Goal: Task Accomplishment & Management: Complete application form

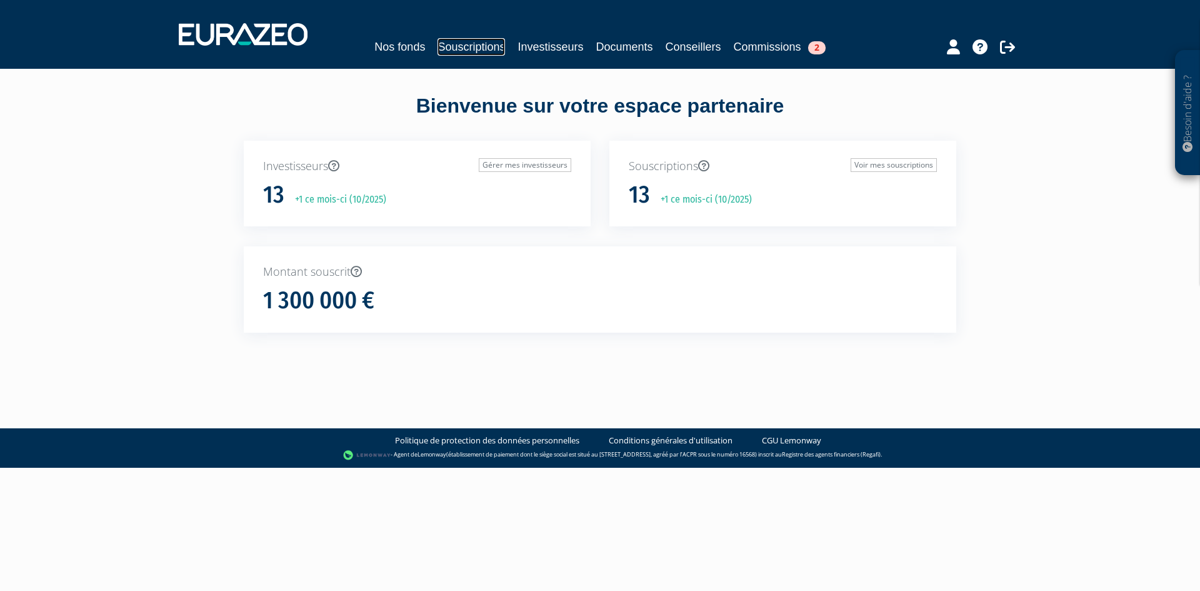
click at [464, 42] on link "Souscriptions" at bounding box center [470, 46] width 67 height 17
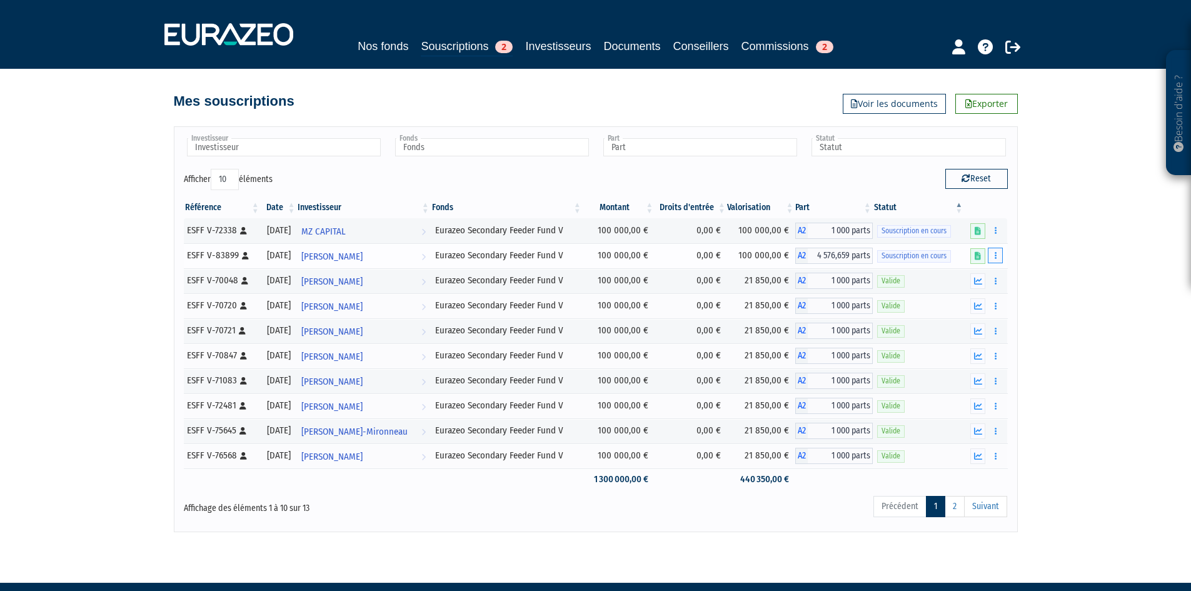
click at [994, 254] on icon "button" at bounding box center [995, 255] width 2 height 8
click at [966, 306] on link "Compléter" at bounding box center [957, 301] width 81 height 21
click at [823, 257] on span "4 576,659 parts" at bounding box center [839, 255] width 65 height 16
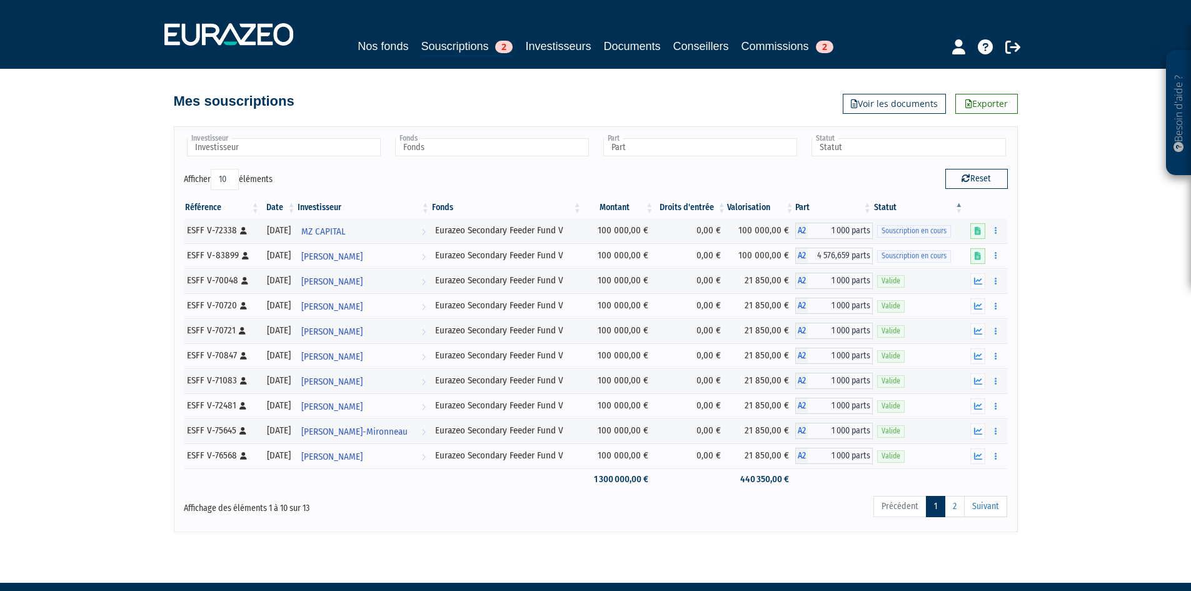
drag, startPoint x: 1109, startPoint y: 325, endPoint x: 1157, endPoint y: 309, distance: 50.2
click at [1161, 310] on div "Besoin d'aide ? × J'ai besoin d'aide Si vous avez une question à propos du fonc…" at bounding box center [595, 266] width 1191 height 532
click at [757, 256] on td "100 000,00 €" at bounding box center [761, 255] width 68 height 25
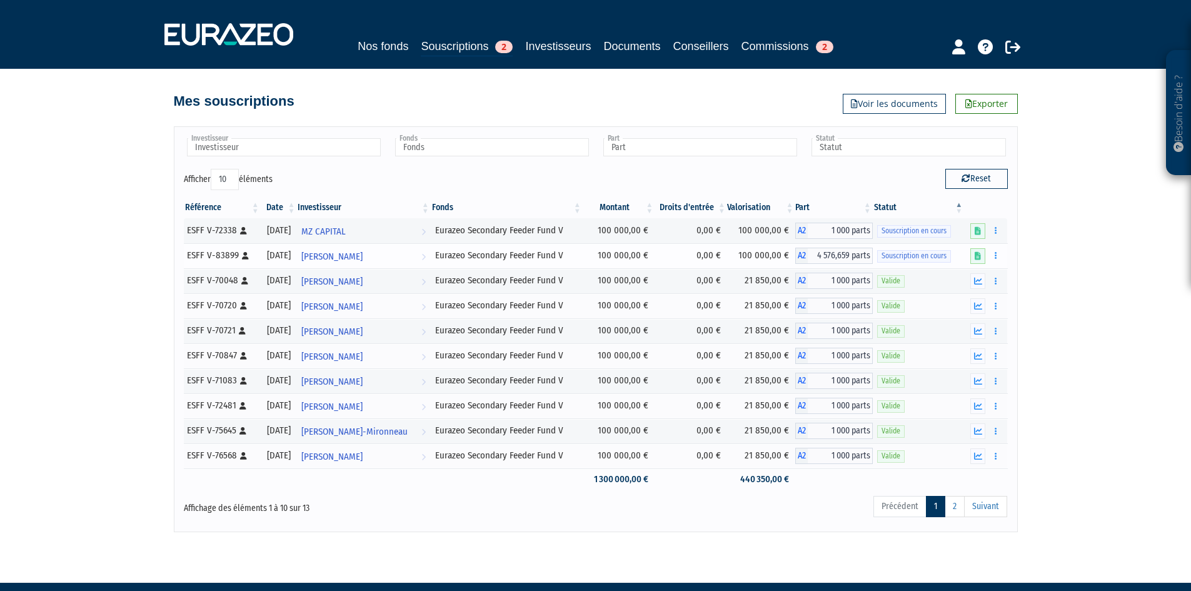
click at [757, 254] on td "100 000,00 €" at bounding box center [761, 255] width 68 height 25
drag, startPoint x: 752, startPoint y: 214, endPoint x: 757, endPoint y: 221, distance: 9.4
click at [956, 506] on link "2" at bounding box center [954, 506] width 20 height 21
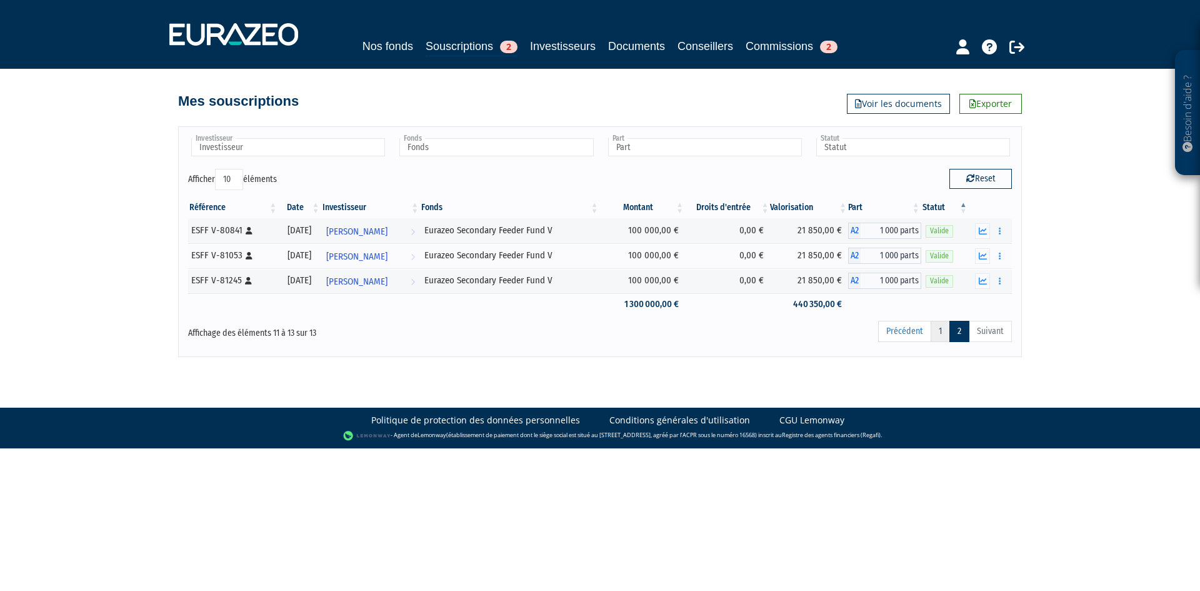
click at [932, 337] on link "1" at bounding box center [940, 331] width 19 height 21
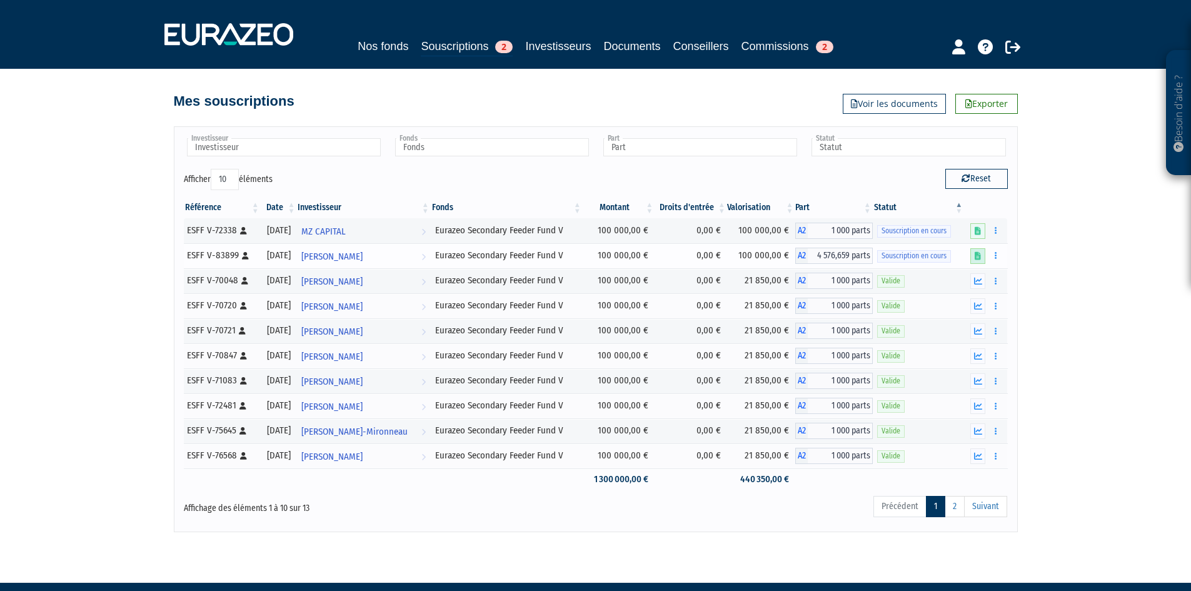
click at [974, 259] on link at bounding box center [977, 256] width 15 height 16
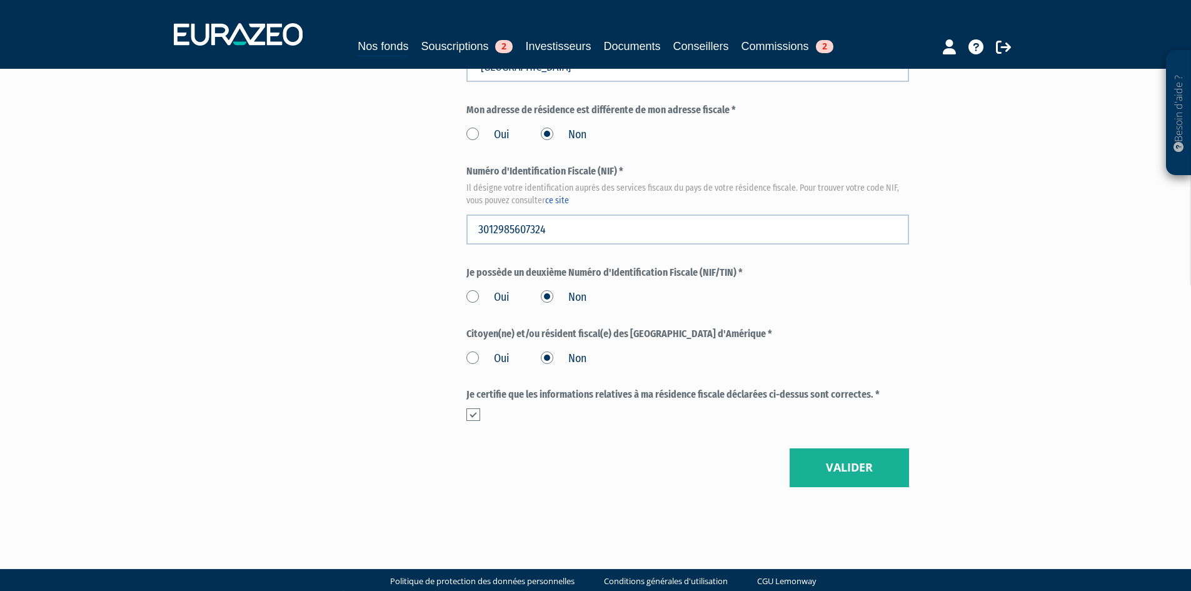
scroll to position [1418, 0]
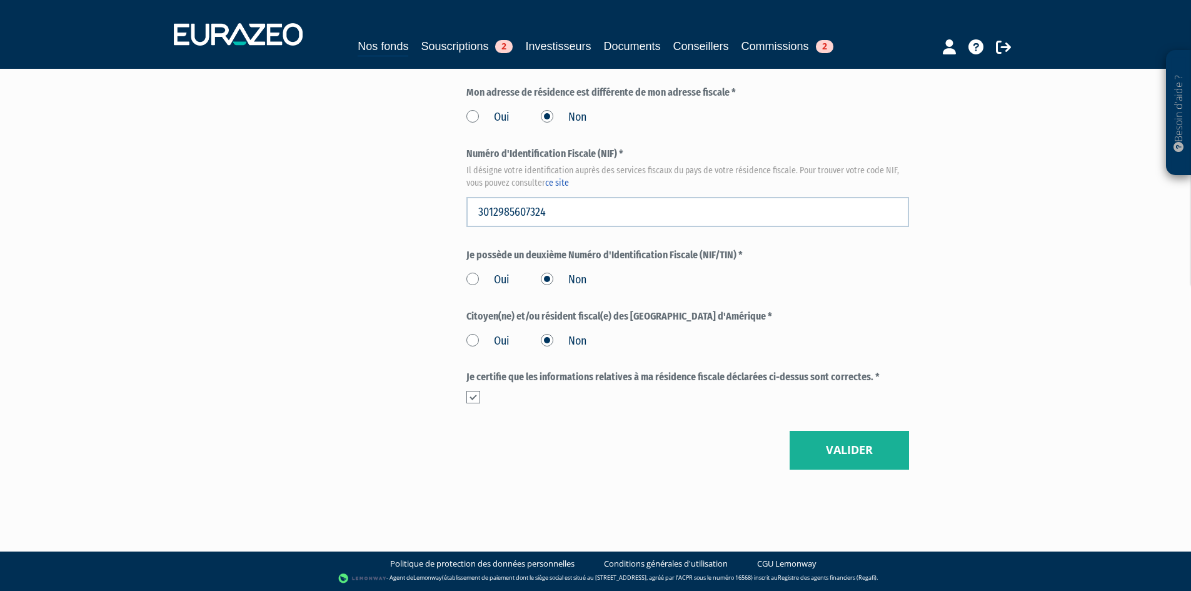
click at [819, 442] on button "Valider" at bounding box center [848, 450] width 119 height 39
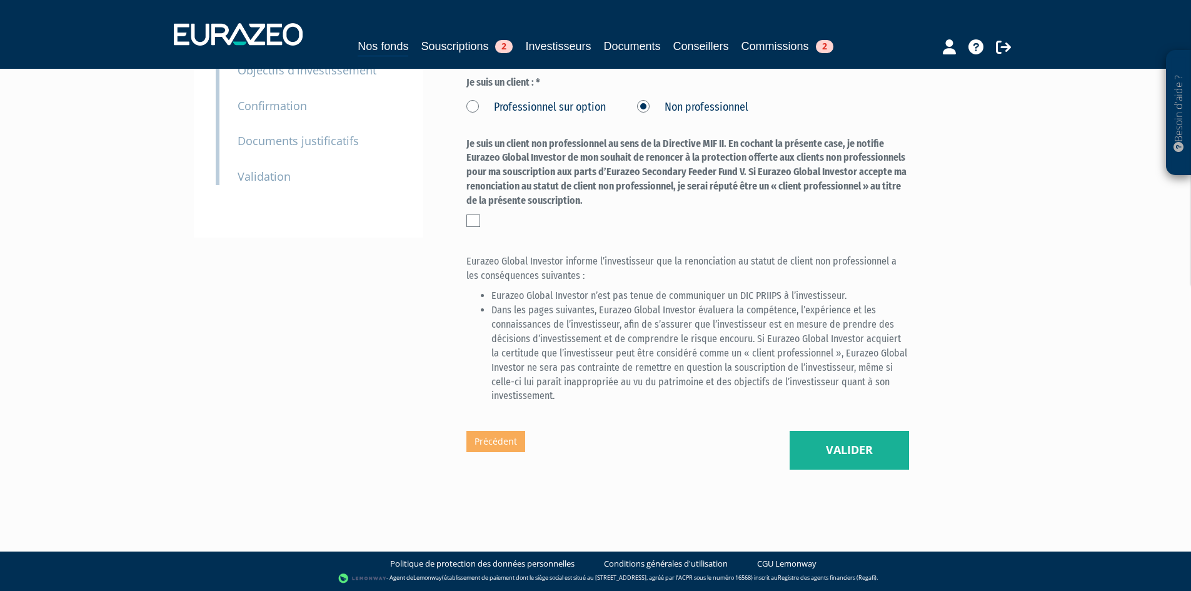
scroll to position [312, 0]
click at [829, 469] on button "Valider" at bounding box center [848, 450] width 119 height 39
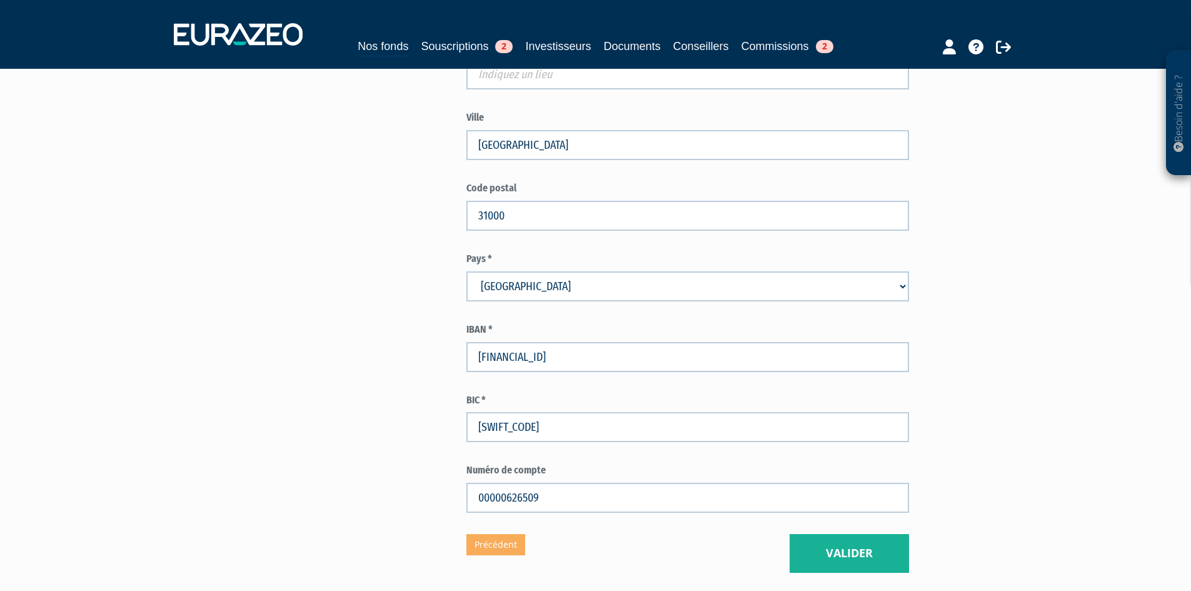
scroll to position [639, 0]
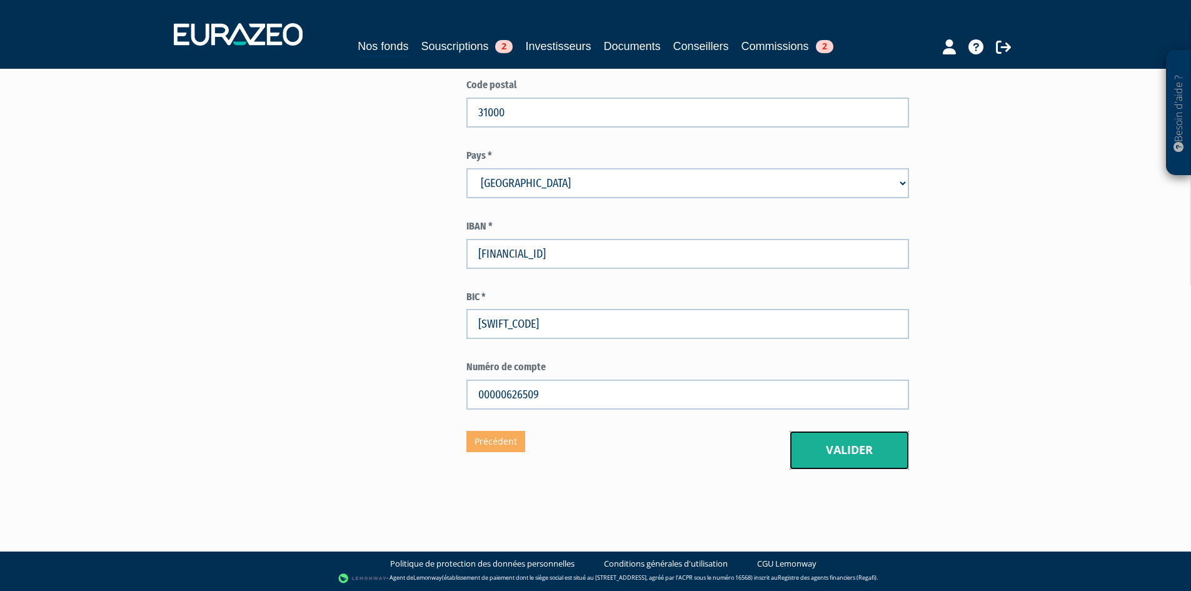
click at [831, 459] on button "Valider" at bounding box center [848, 450] width 119 height 39
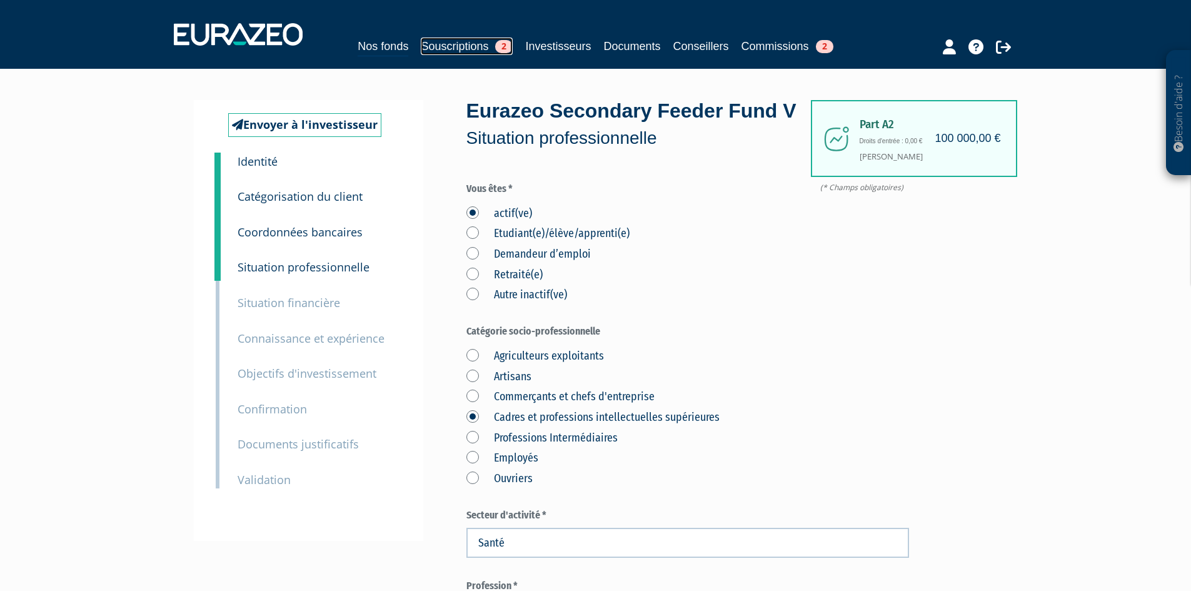
drag, startPoint x: 465, startPoint y: 42, endPoint x: 455, endPoint y: 49, distance: 11.8
click at [465, 42] on link "Souscriptions 2" at bounding box center [467, 45] width 92 height 17
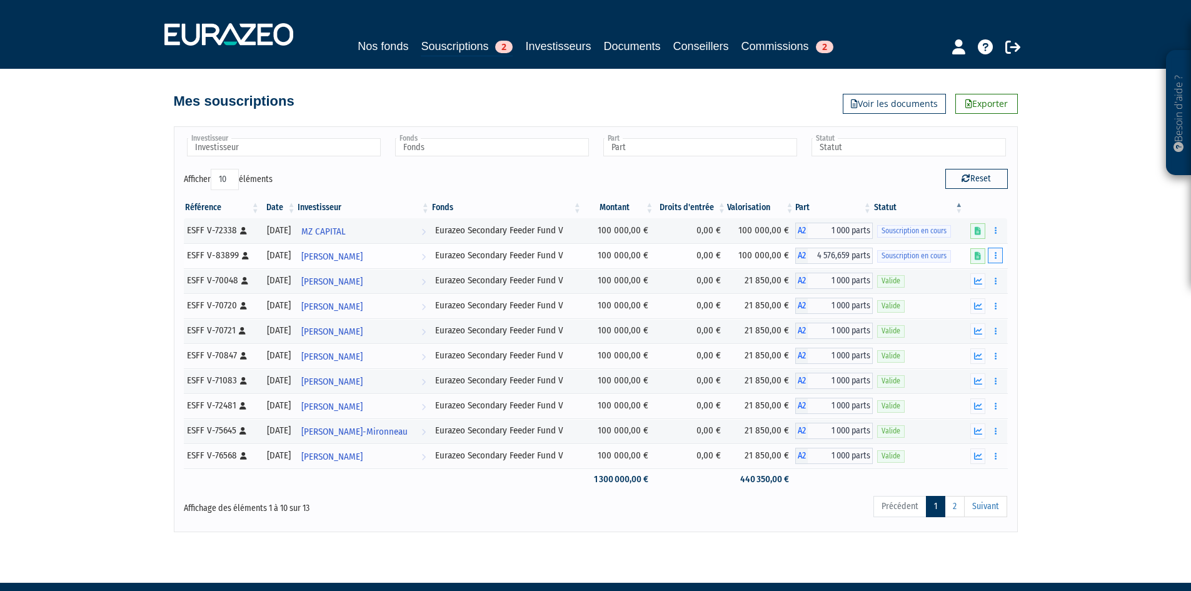
click at [990, 258] on button "button" at bounding box center [994, 255] width 15 height 16
click at [962, 294] on link "Compléter" at bounding box center [957, 301] width 81 height 21
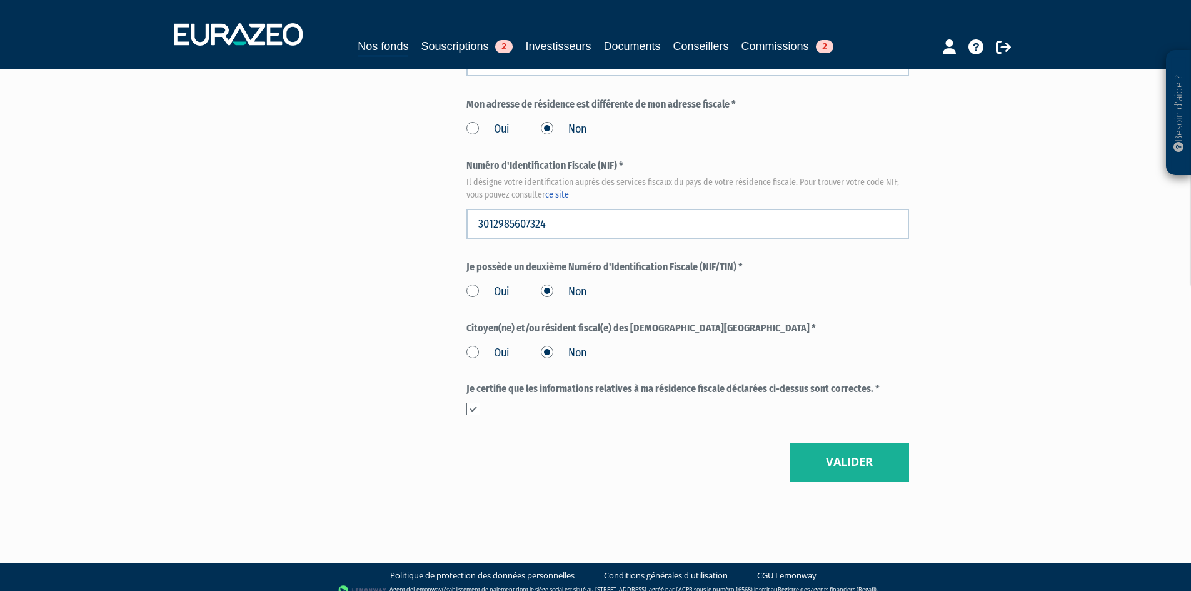
scroll to position [1418, 0]
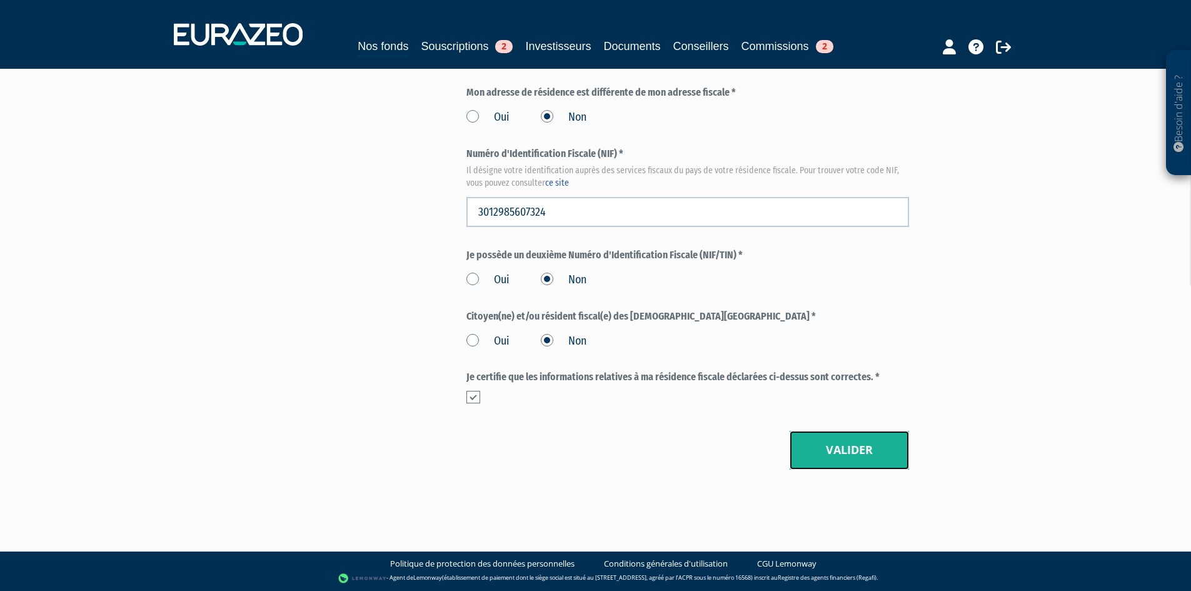
click at [833, 462] on button "Valider" at bounding box center [848, 450] width 119 height 39
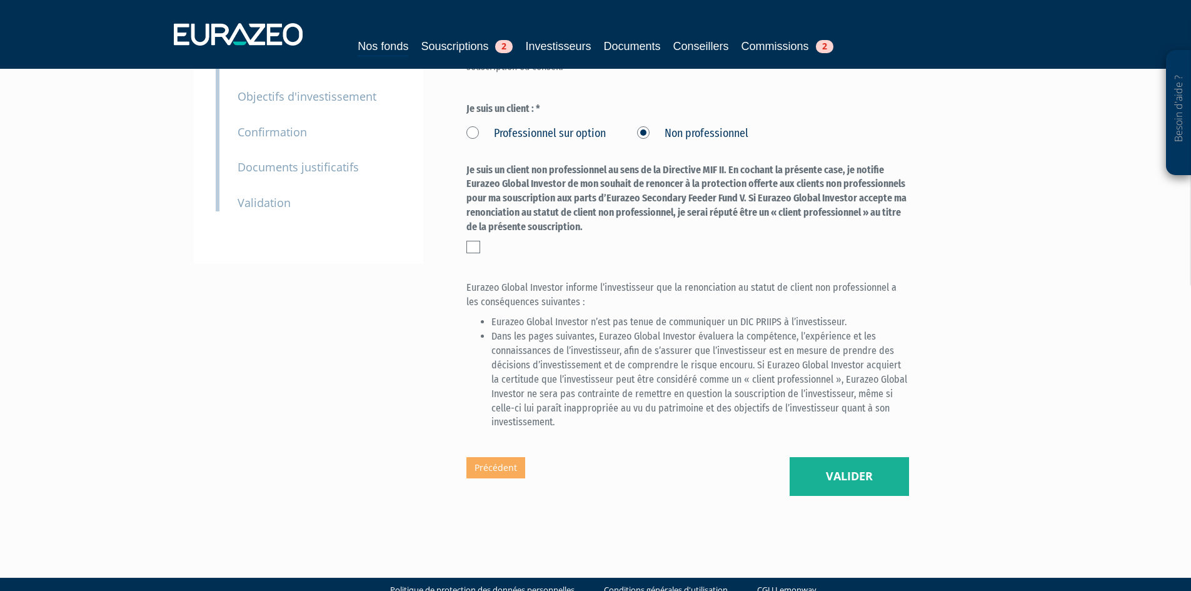
scroll to position [332, 0]
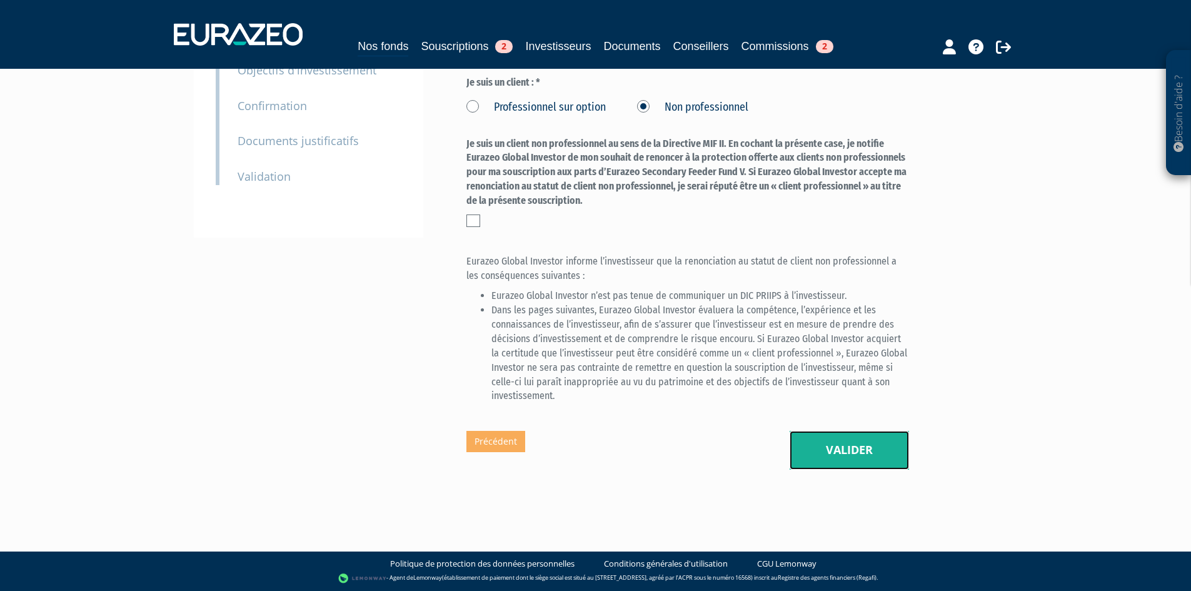
click at [824, 431] on button "Valider" at bounding box center [848, 450] width 119 height 39
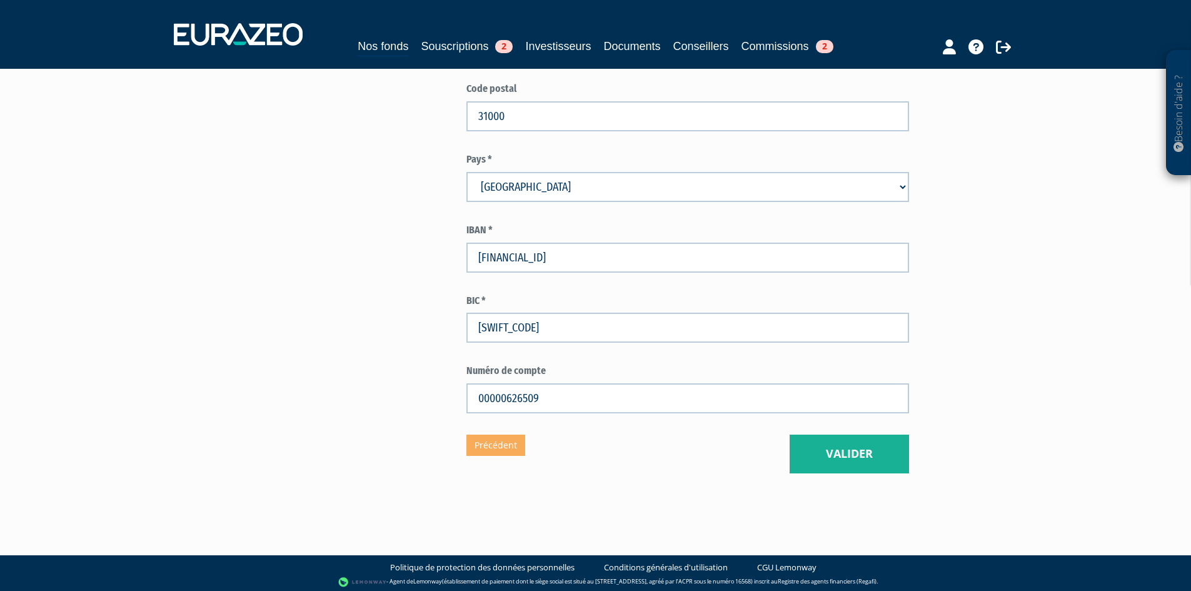
scroll to position [625, 0]
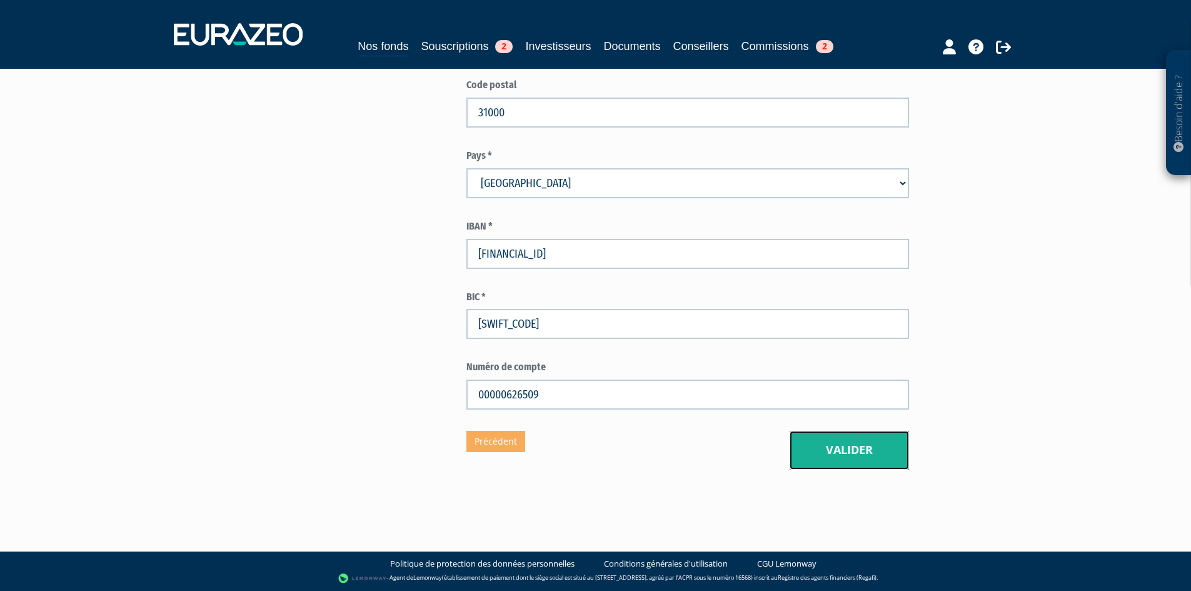
click at [862, 449] on button "Valider" at bounding box center [848, 450] width 119 height 39
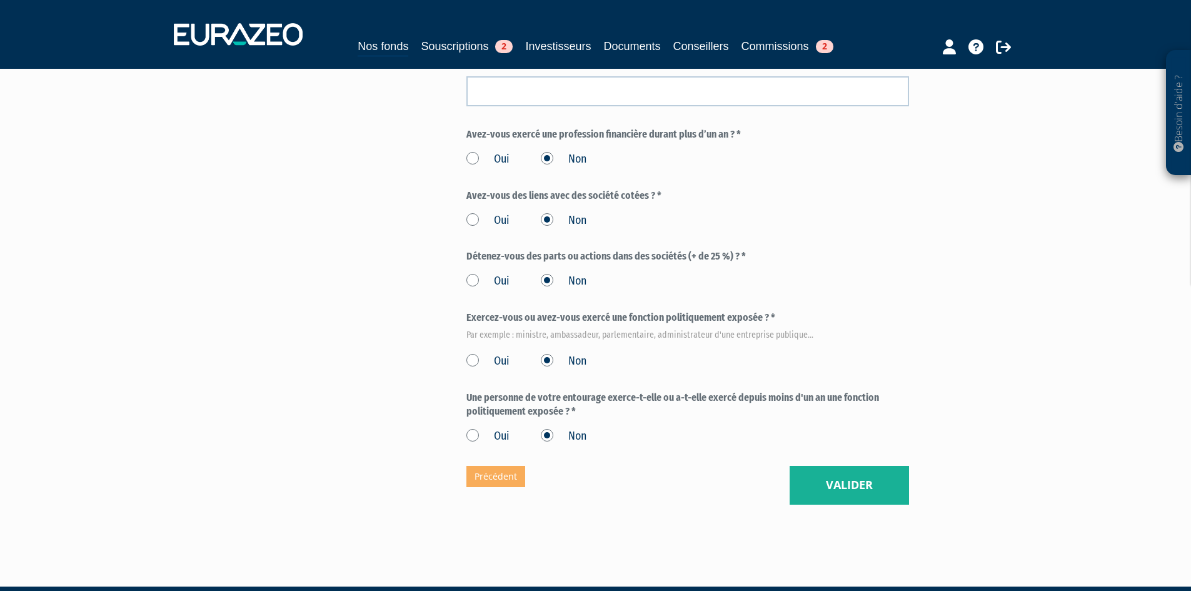
scroll to position [655, 0]
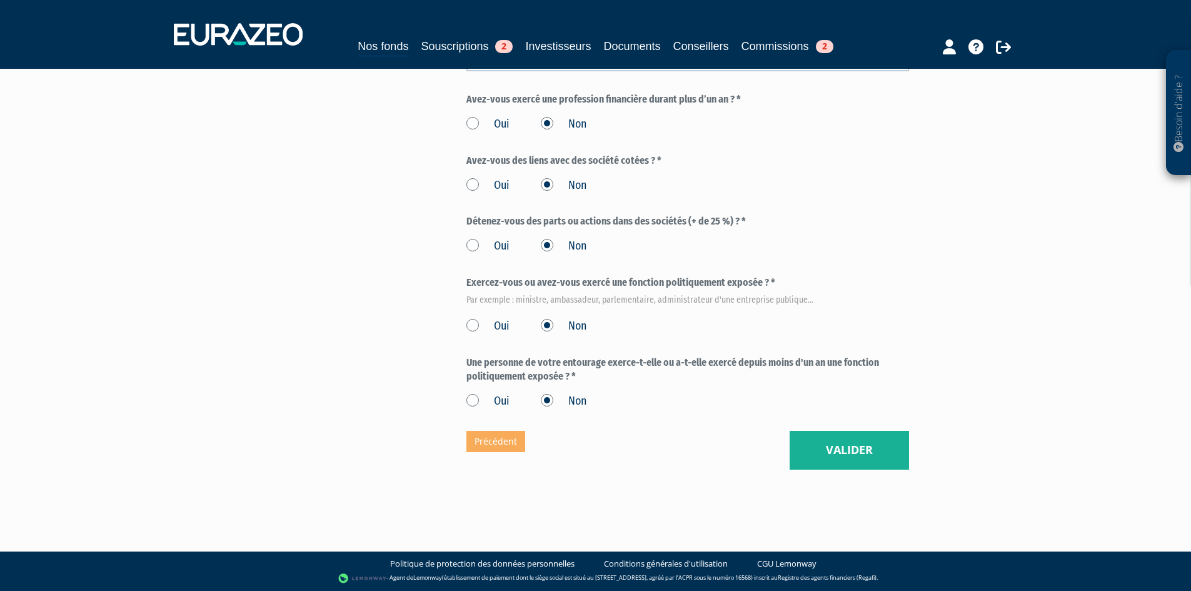
click at [856, 469] on button "Valider" at bounding box center [848, 450] width 119 height 39
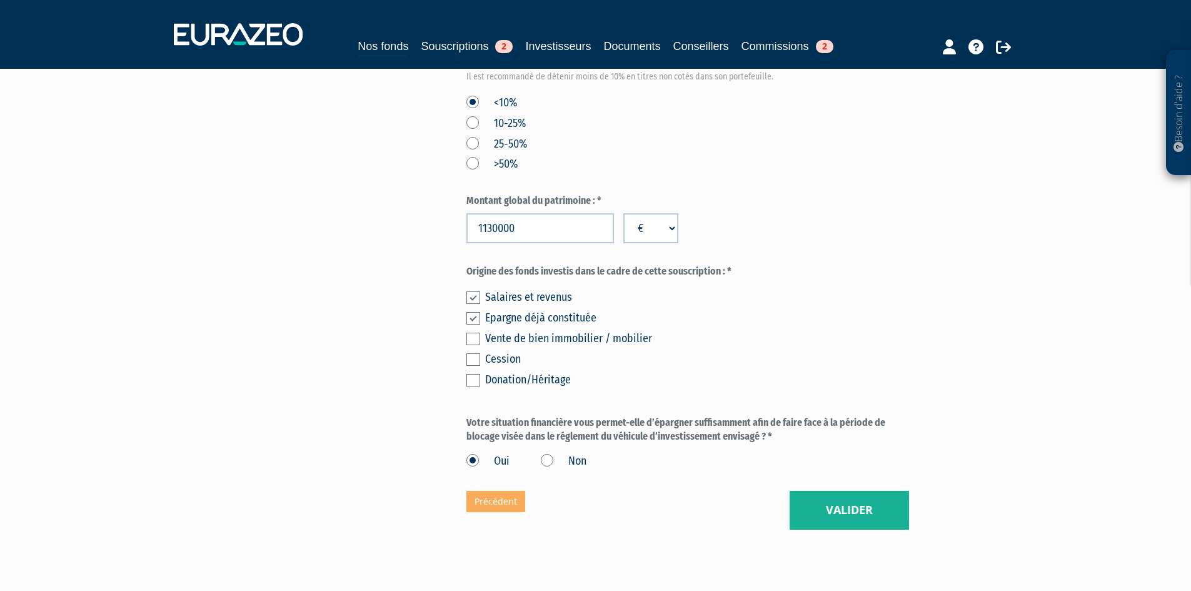
scroll to position [714, 0]
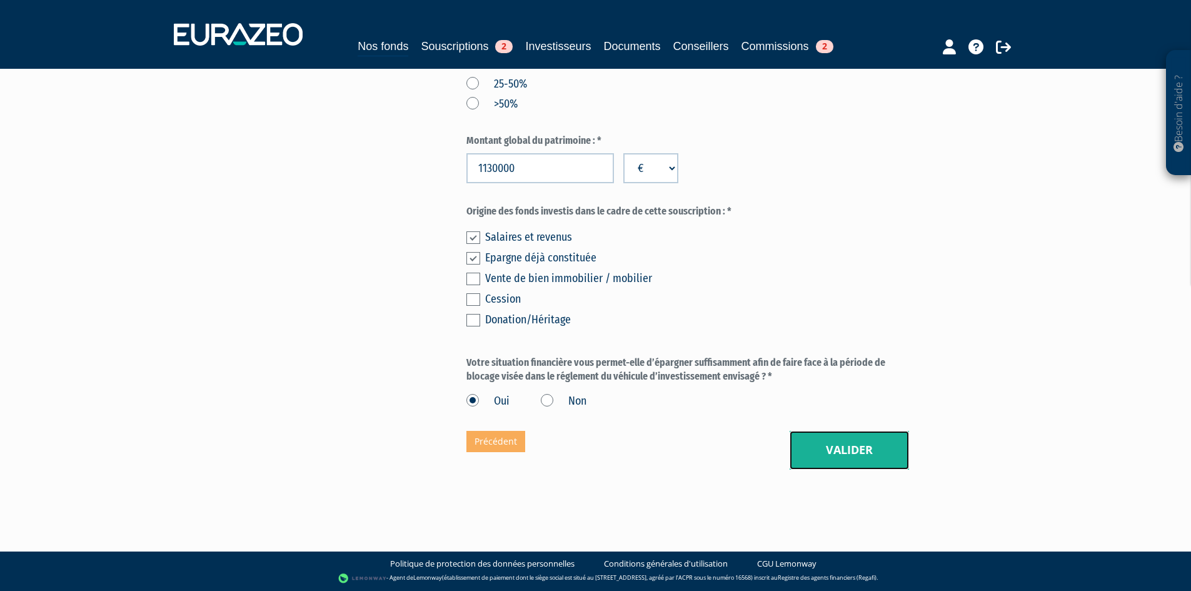
click at [899, 436] on button "Valider" at bounding box center [848, 450] width 119 height 39
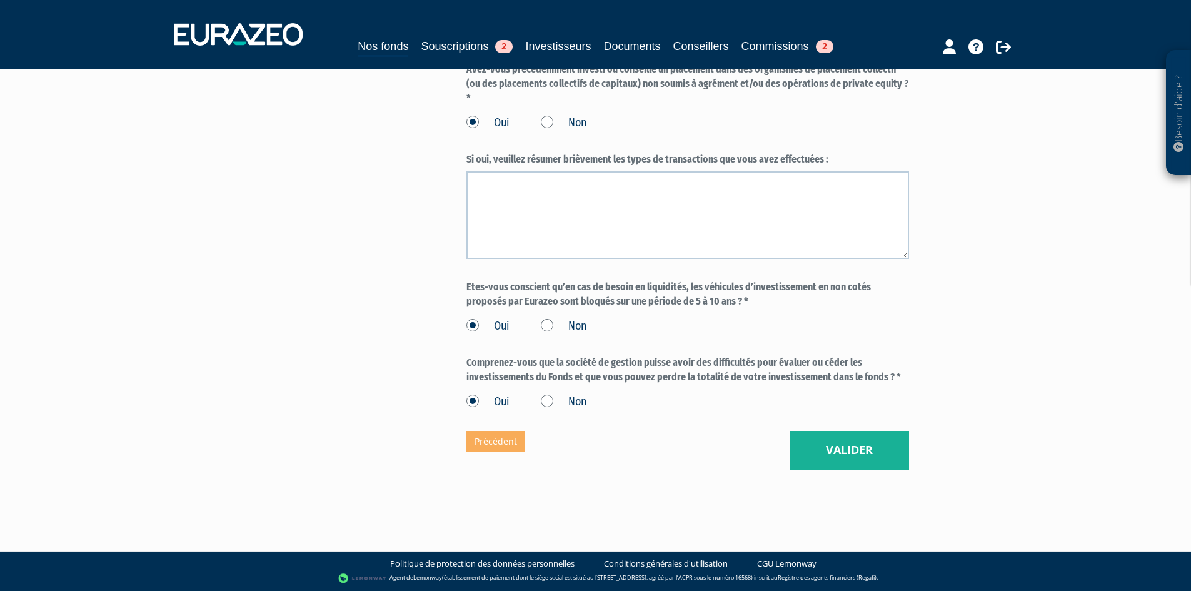
scroll to position [1669, 0]
click at [846, 463] on button "Valider" at bounding box center [848, 450] width 119 height 39
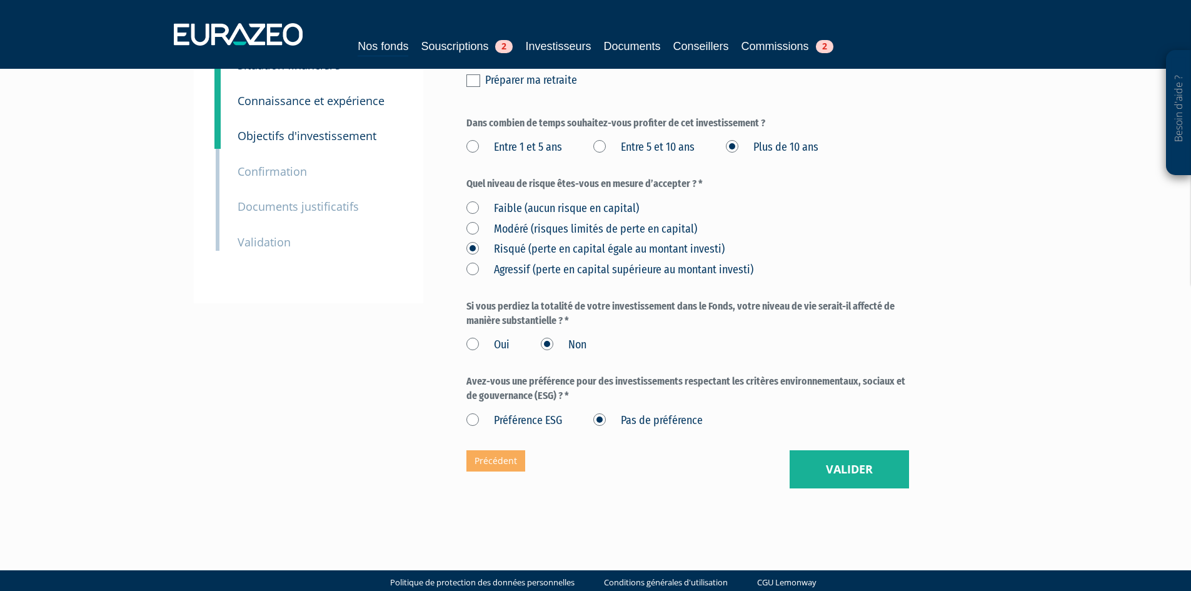
scroll to position [285, 0]
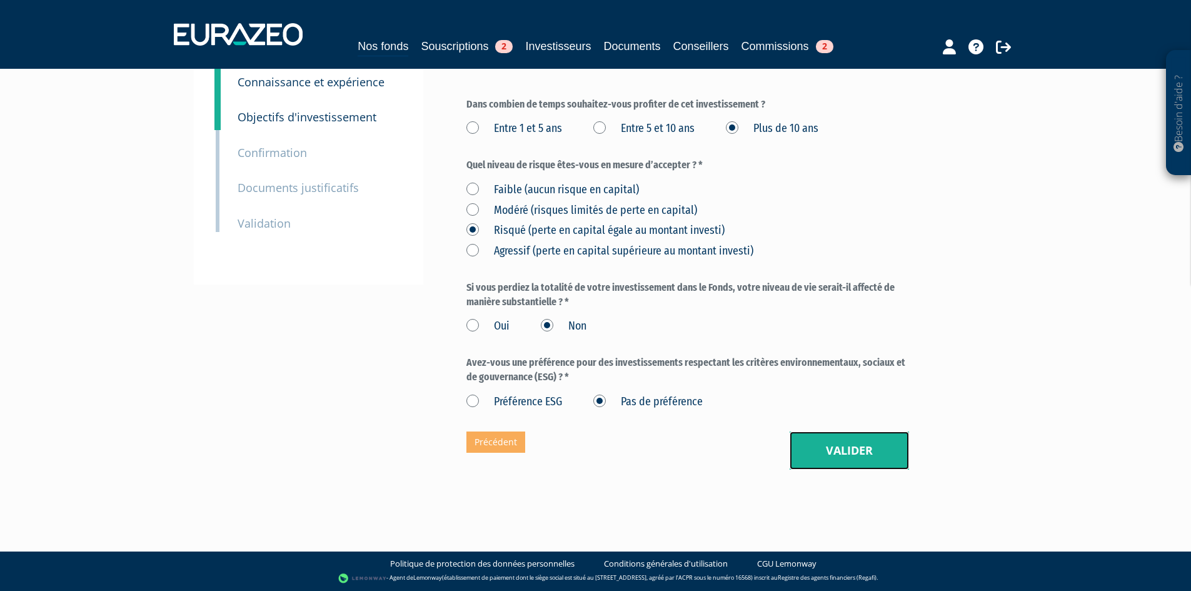
click at [847, 454] on button "Valider" at bounding box center [848, 450] width 119 height 39
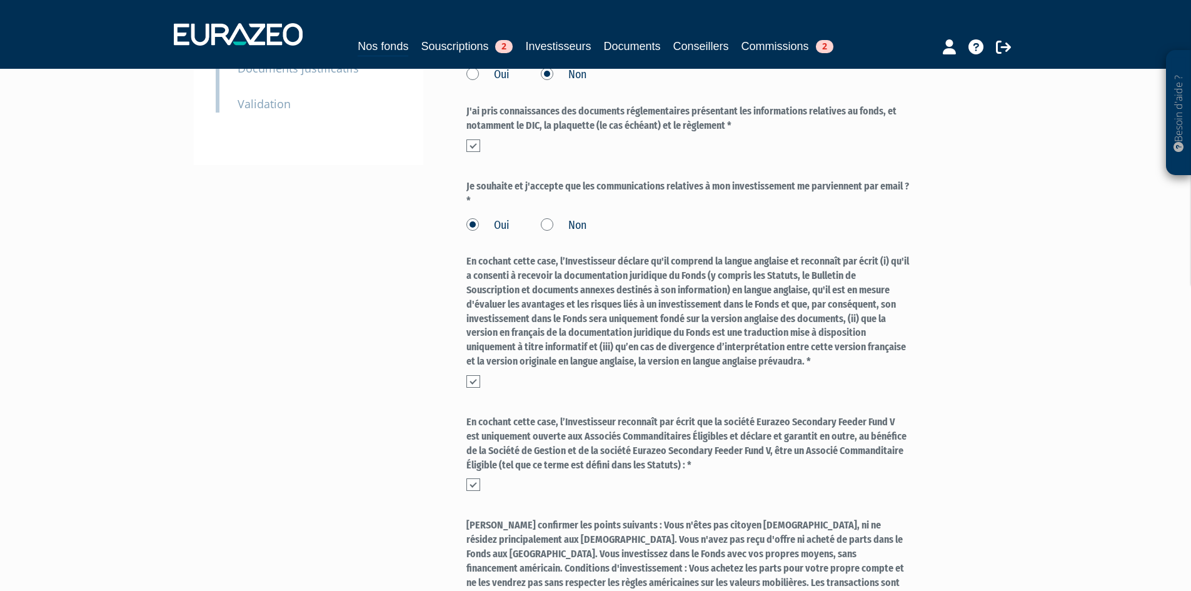
scroll to position [229, 0]
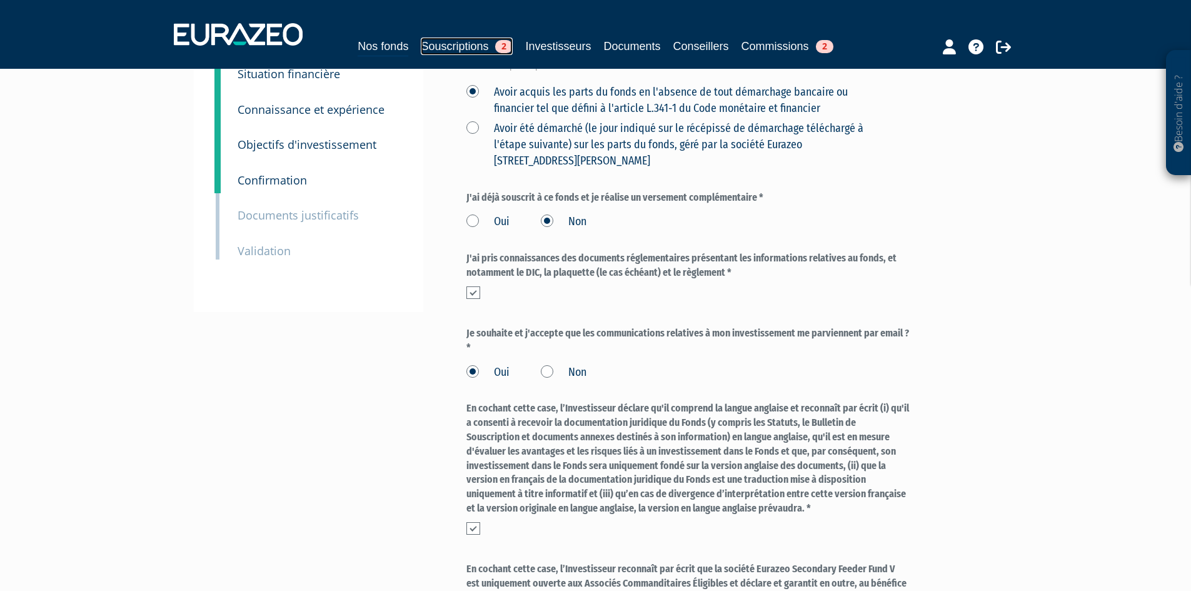
click at [442, 51] on link "Souscriptions 2" at bounding box center [467, 45] width 92 height 17
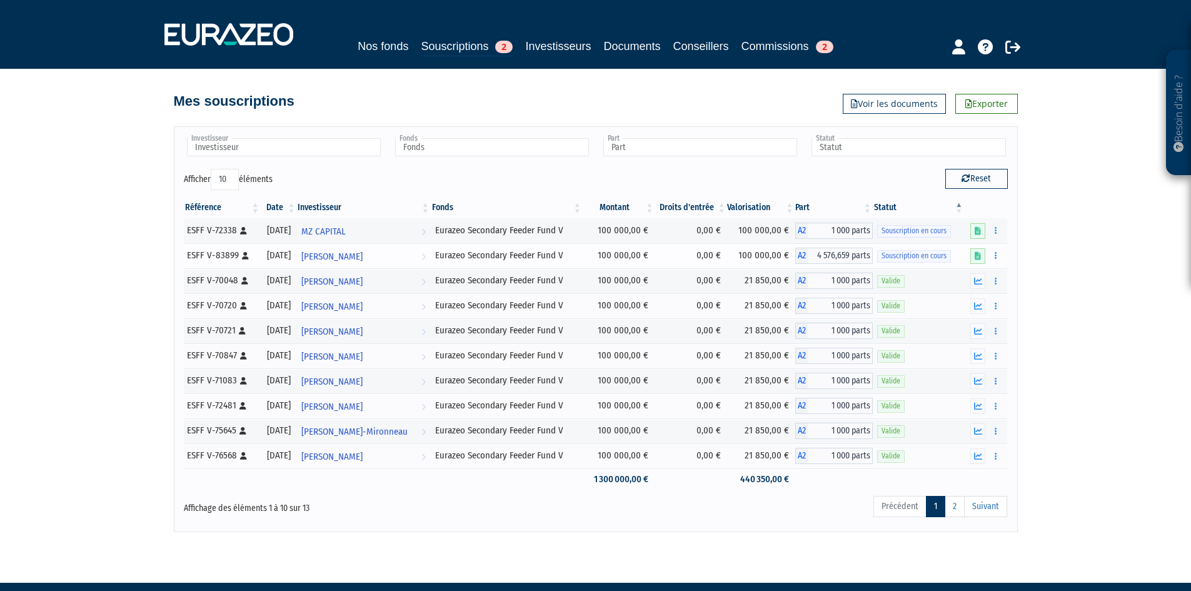
click at [820, 254] on span "4 576,659 parts" at bounding box center [839, 255] width 65 height 16
click at [839, 259] on span "4 576,659 parts" at bounding box center [839, 255] width 65 height 16
click at [850, 258] on span "4 576,659 parts" at bounding box center [839, 255] width 65 height 16
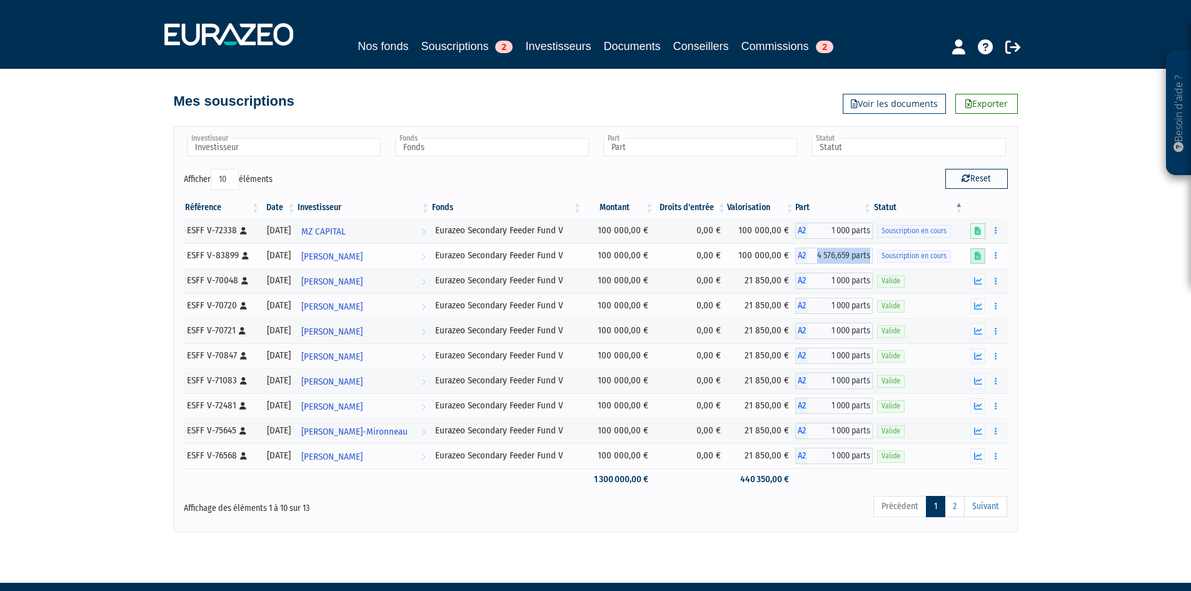
click at [972, 262] on link at bounding box center [977, 256] width 15 height 16
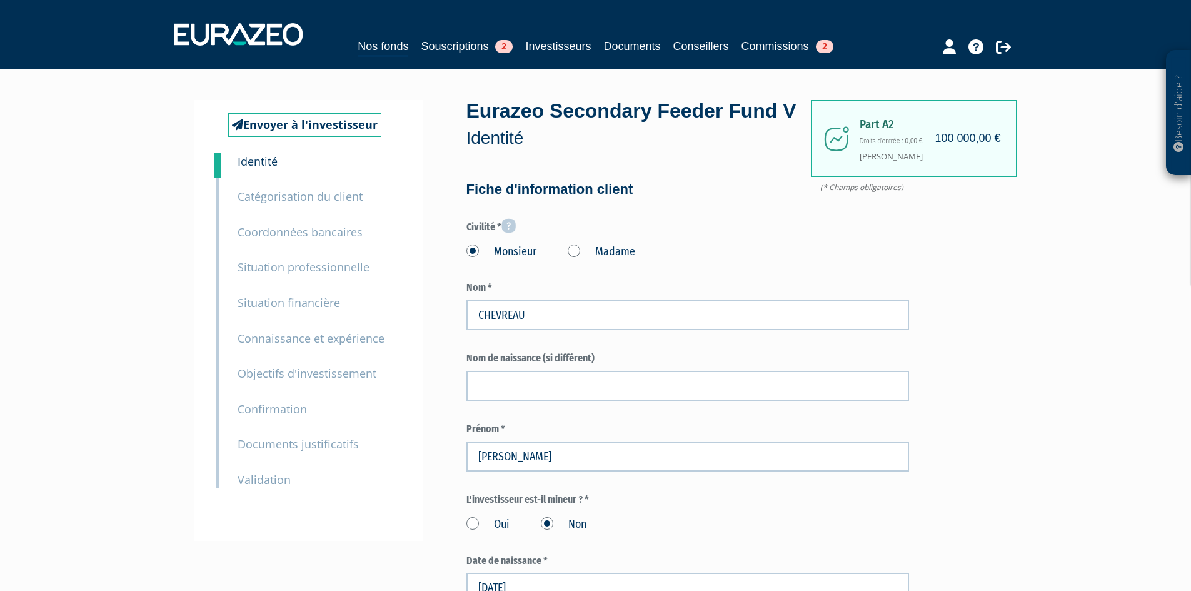
click at [936, 144] on h4 "100 000,00 €" at bounding box center [967, 138] width 66 height 12
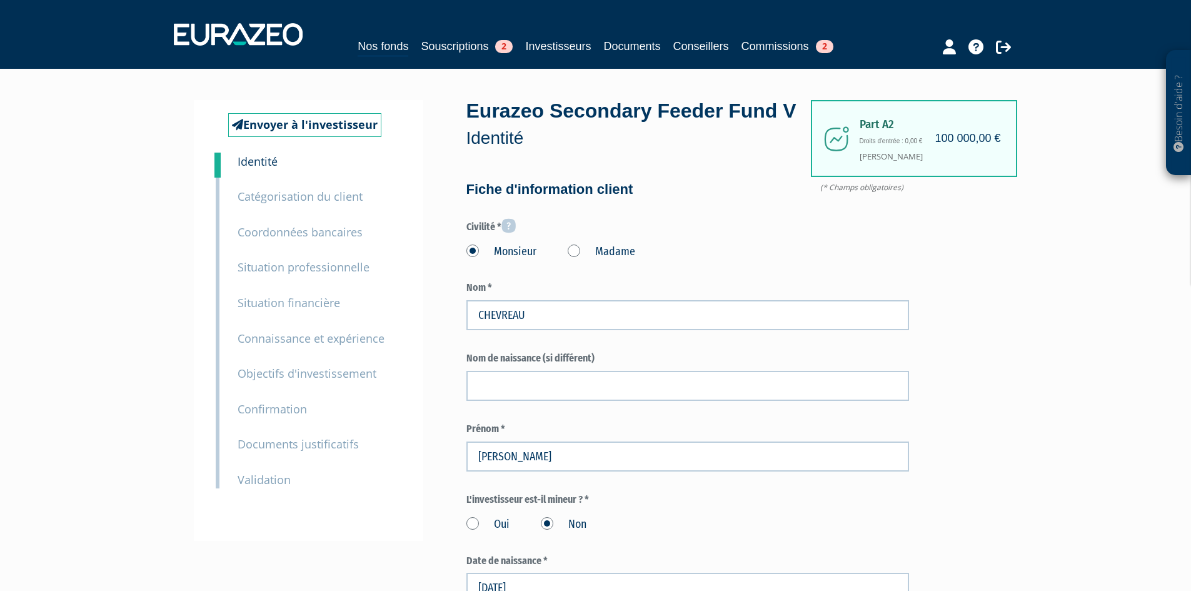
click at [934, 138] on h6 "Droits d'entrée : 0,00 €" at bounding box center [927, 140] width 137 height 7
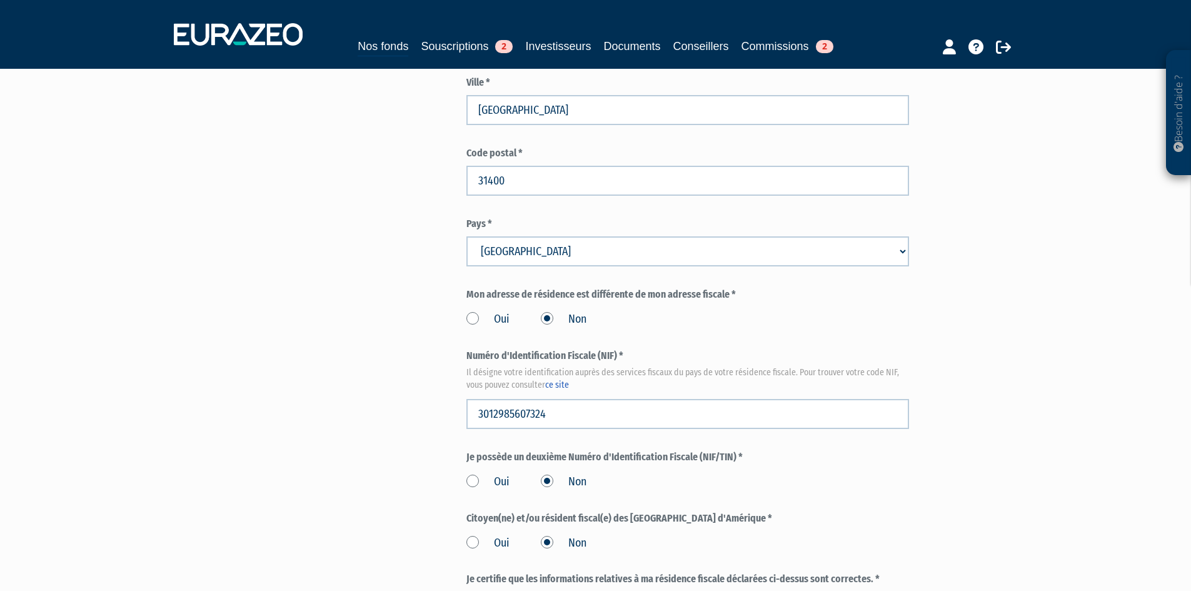
scroll to position [1418, 0]
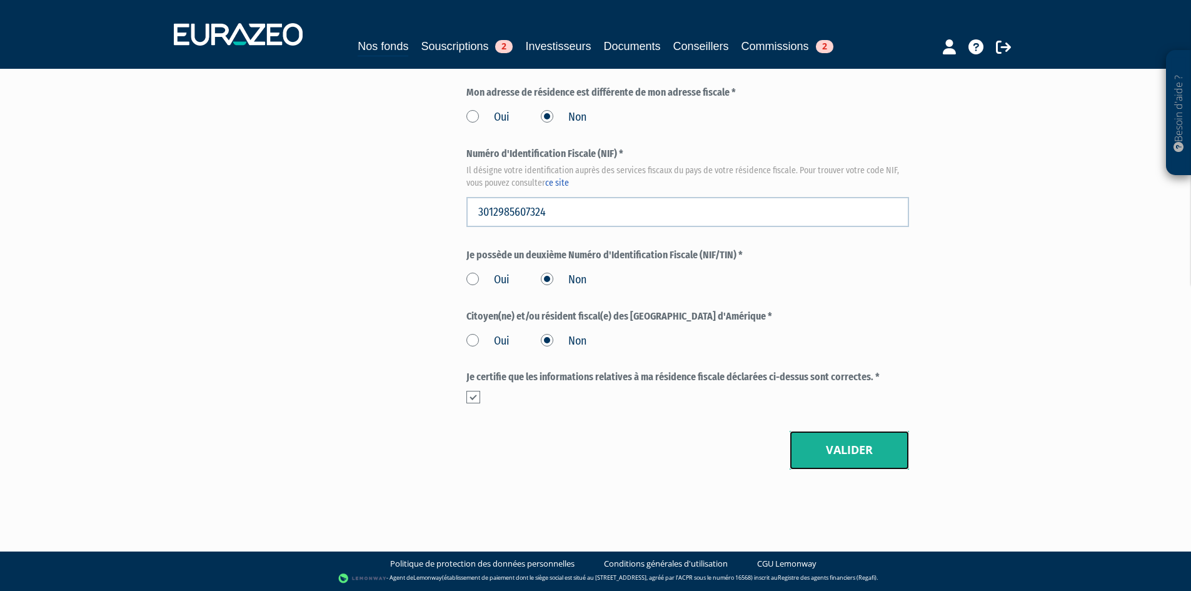
click at [878, 441] on button "Valider" at bounding box center [848, 450] width 119 height 39
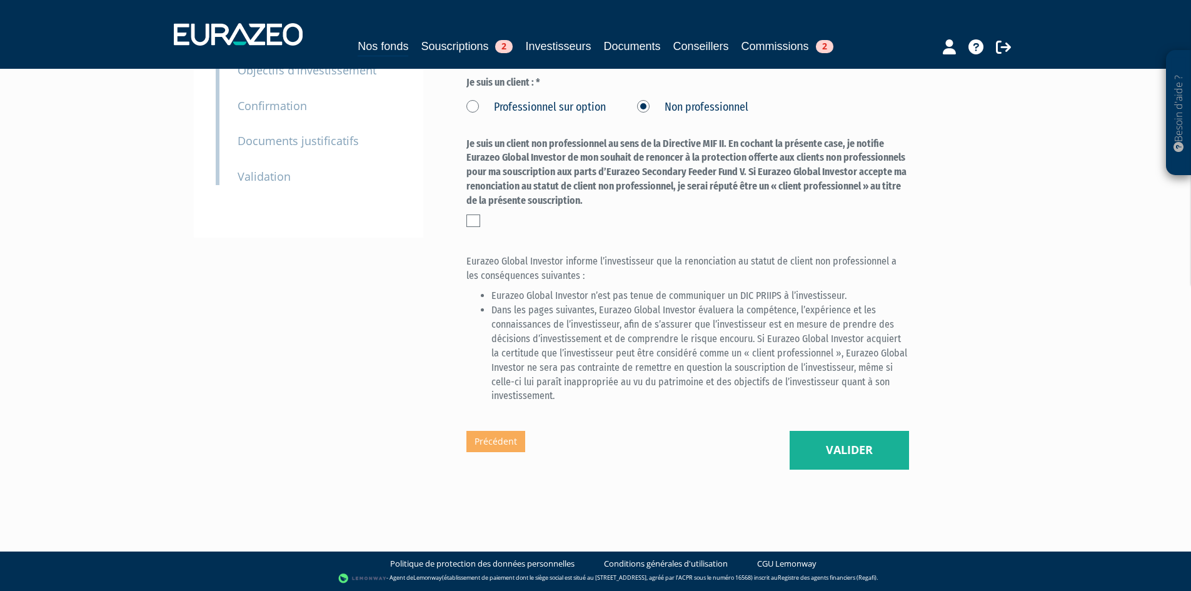
scroll to position [332, 0]
click at [809, 444] on button "Valider" at bounding box center [848, 450] width 119 height 39
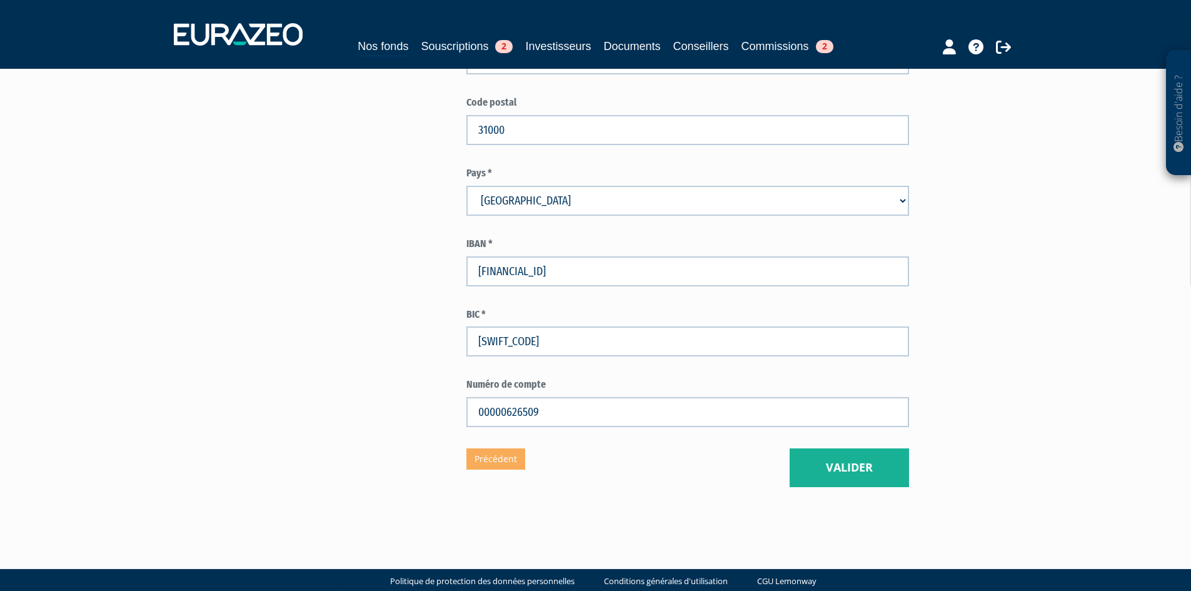
scroll to position [639, 0]
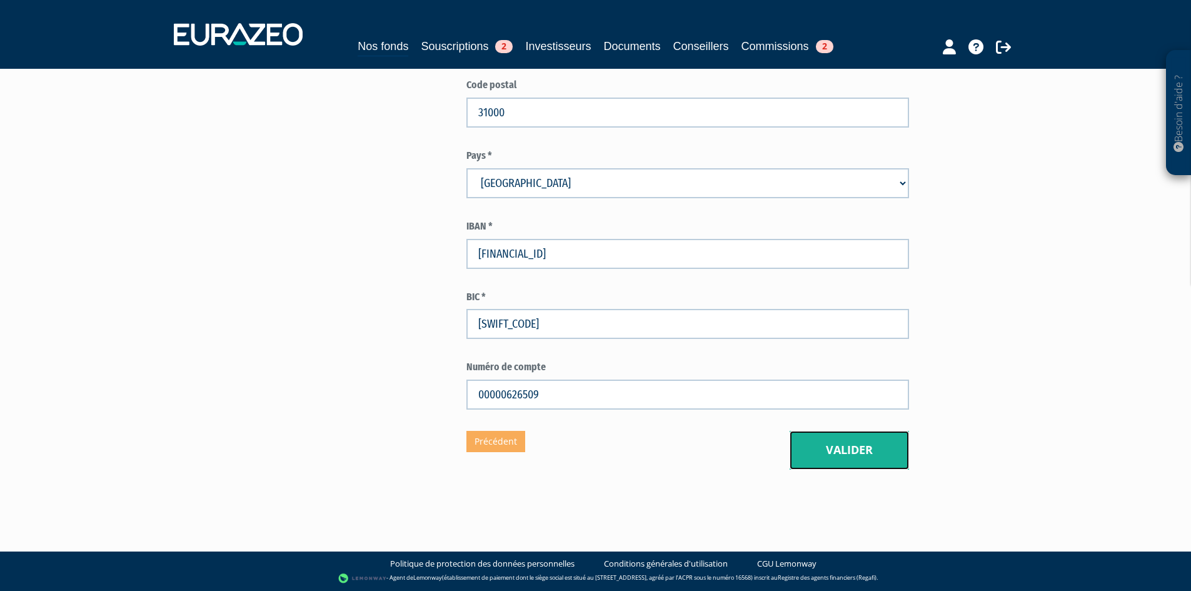
click at [823, 446] on button "Valider" at bounding box center [848, 450] width 119 height 39
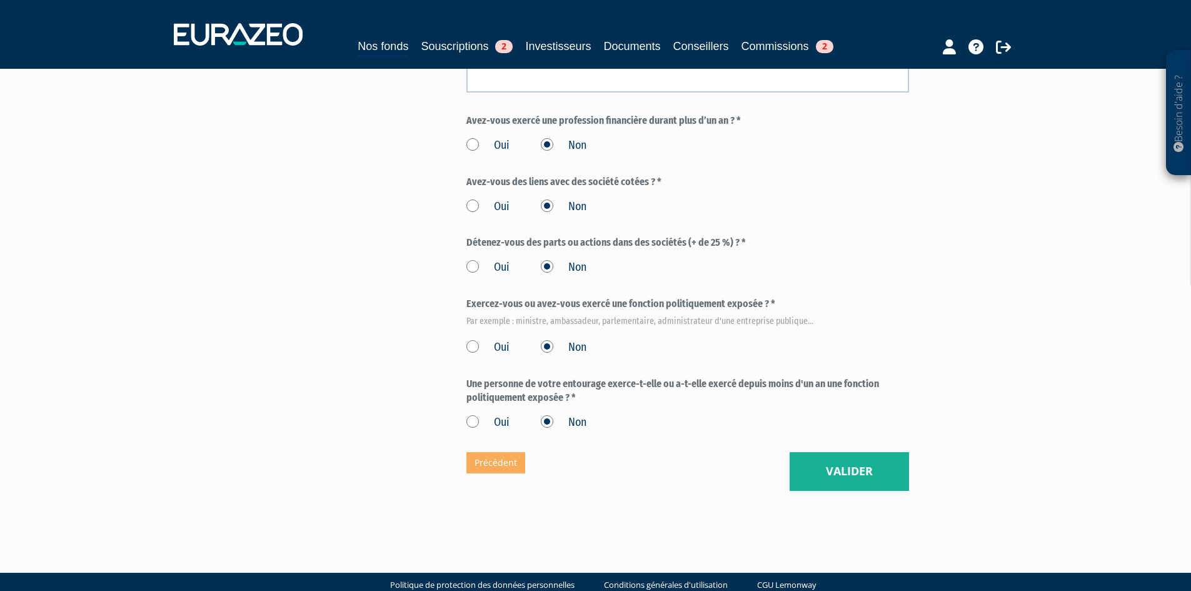
scroll to position [655, 0]
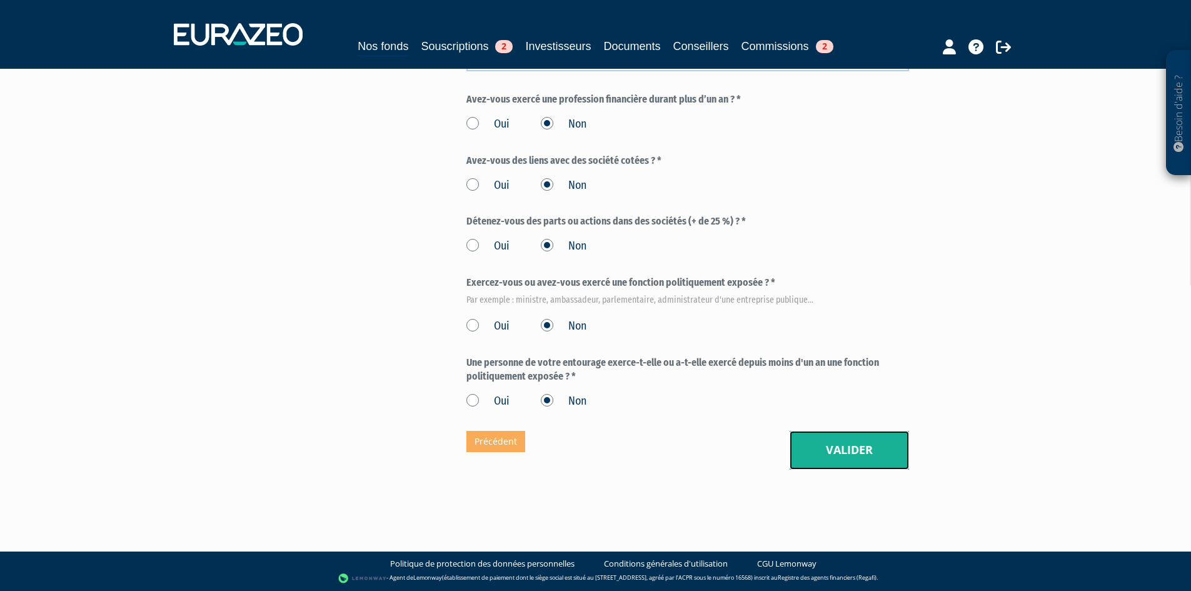
click at [844, 457] on button "Valider" at bounding box center [848, 450] width 119 height 39
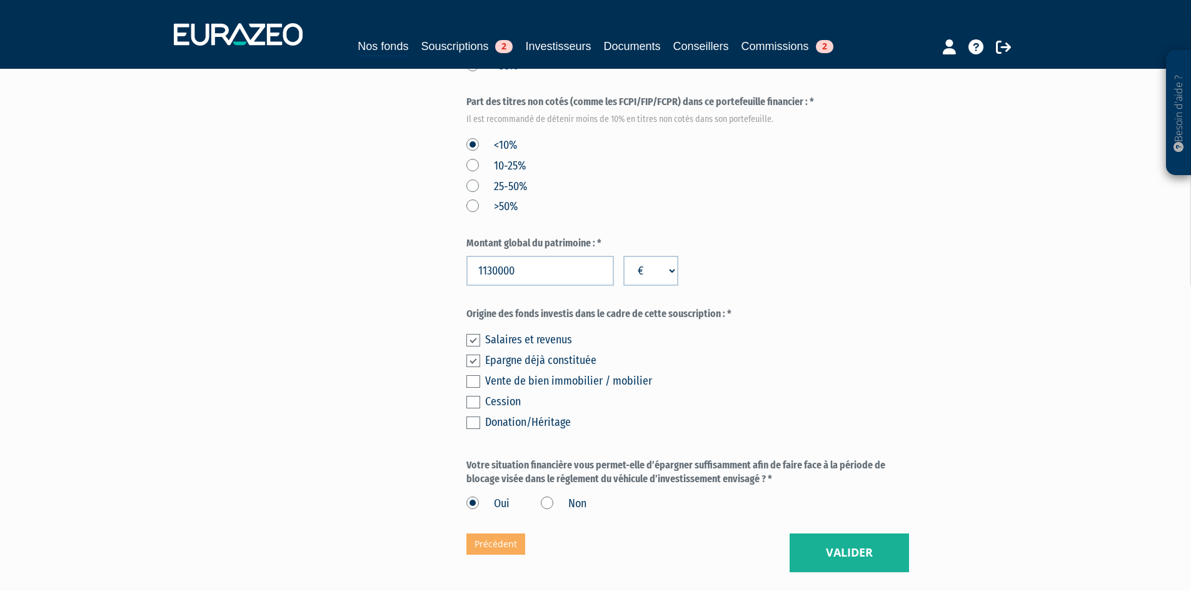
scroll to position [714, 0]
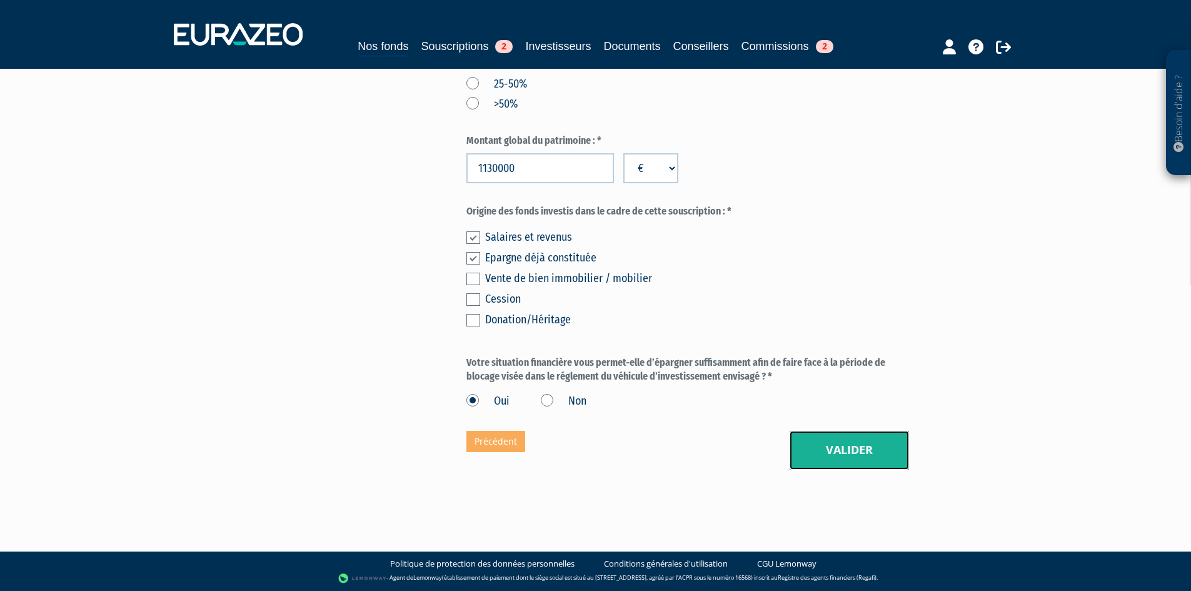
click at [837, 466] on button "Valider" at bounding box center [848, 450] width 119 height 39
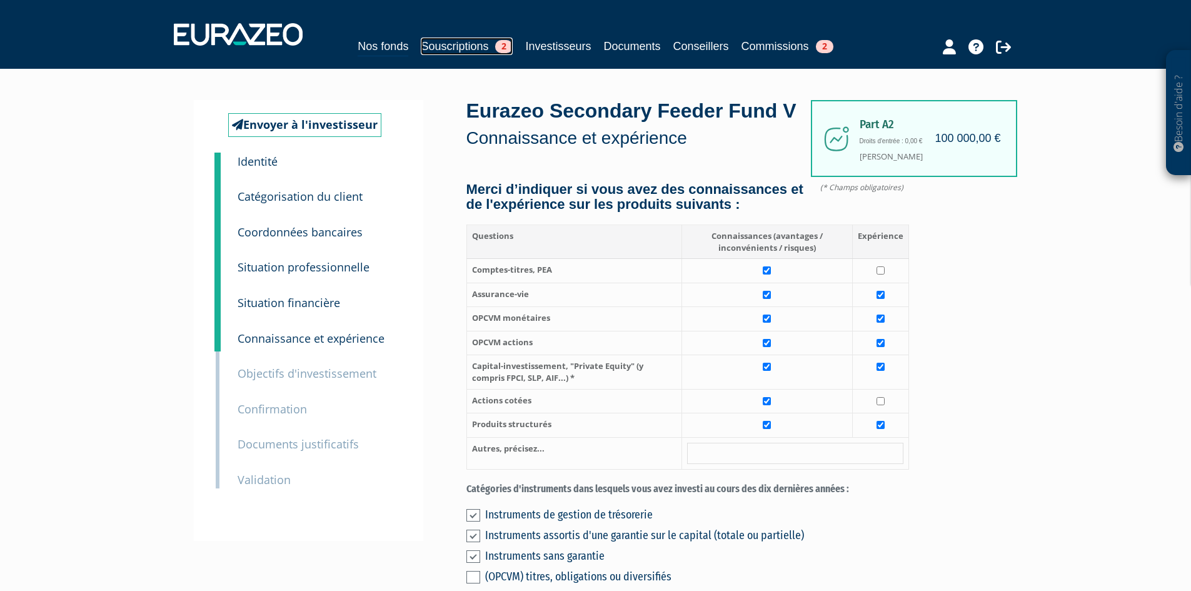
click at [473, 54] on link "Souscriptions 2" at bounding box center [467, 45] width 92 height 17
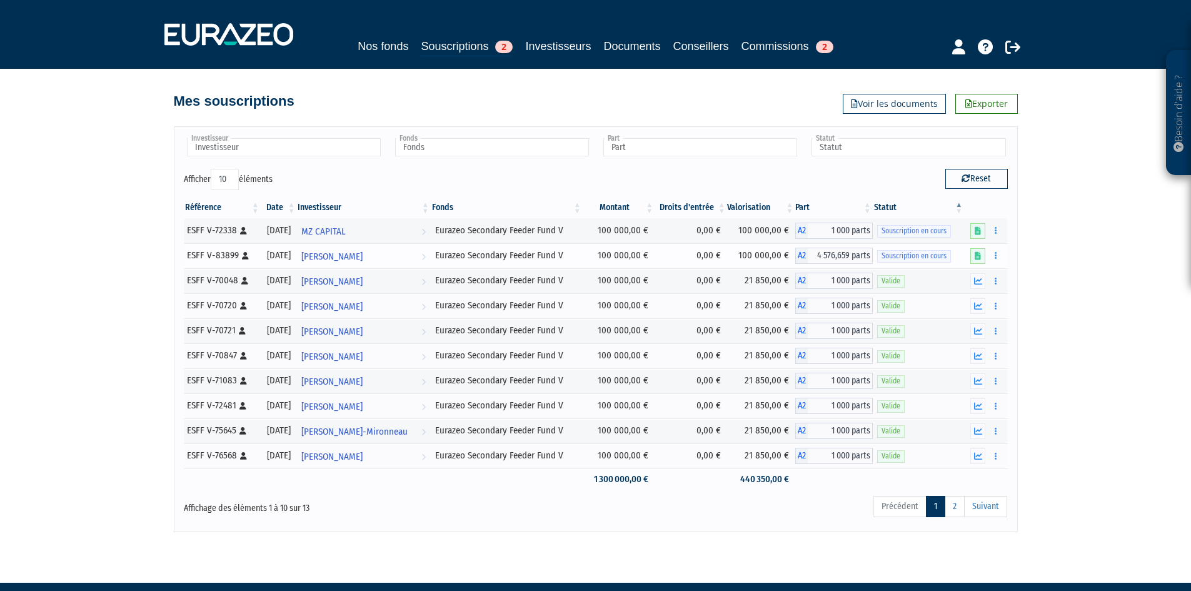
click at [936, 264] on td "Souscription en cours" at bounding box center [918, 255] width 92 height 25
click at [762, 252] on td "100 000,00 €" at bounding box center [761, 255] width 68 height 25
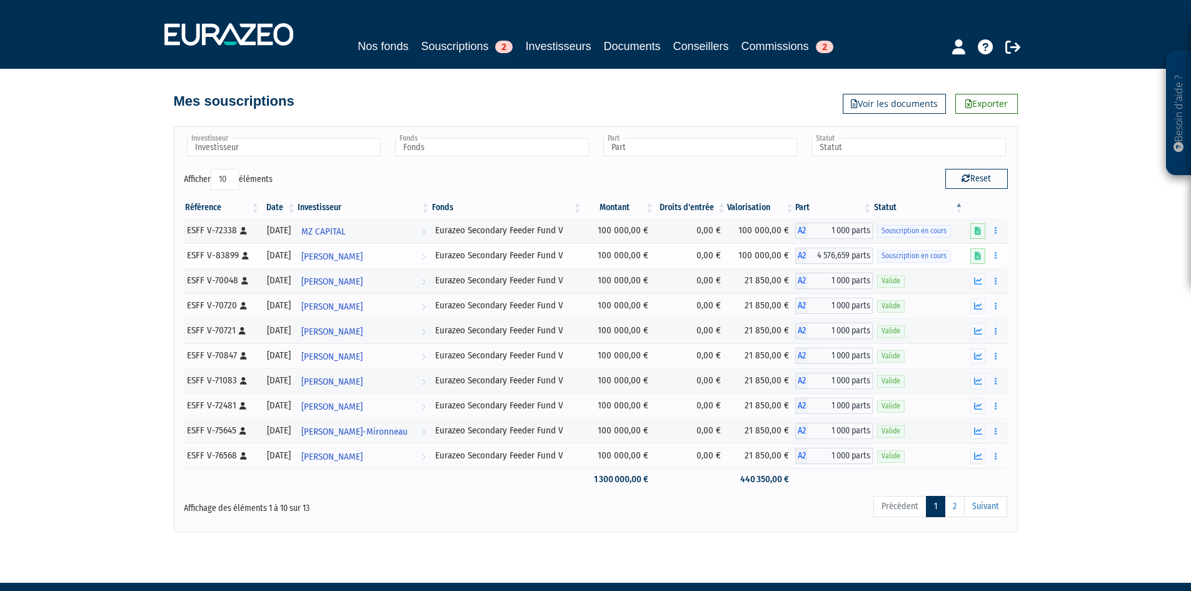
click at [782, 262] on td "100 000,00 €" at bounding box center [761, 255] width 68 height 25
click at [977, 262] on link at bounding box center [977, 256] width 15 height 16
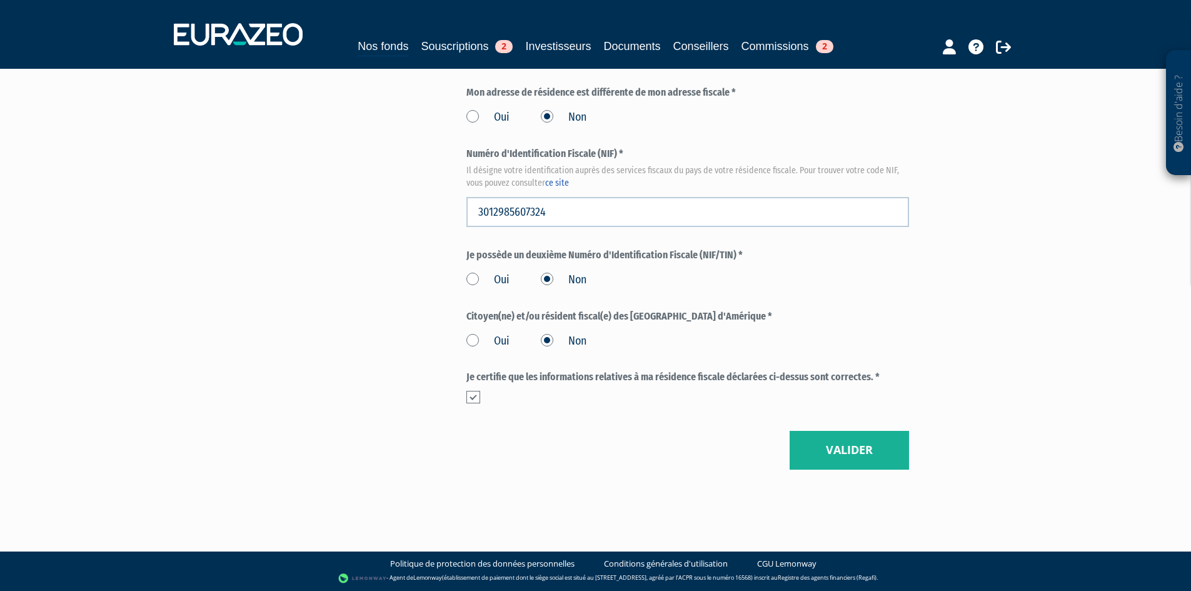
scroll to position [1418, 0]
click at [838, 459] on button "Valider" at bounding box center [848, 450] width 119 height 39
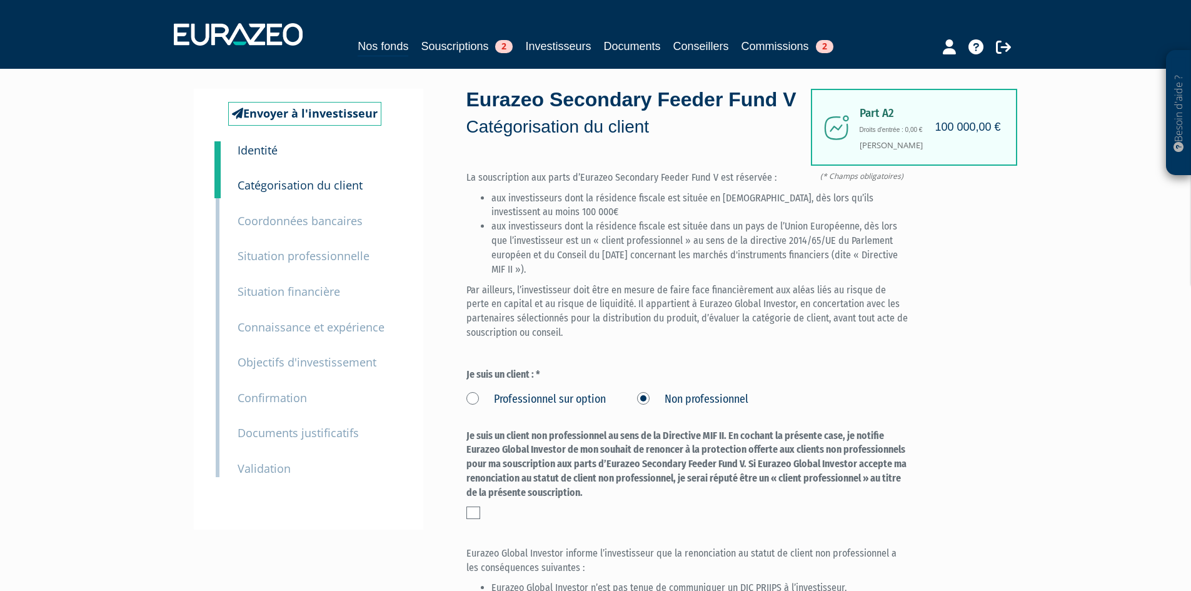
scroll to position [332, 0]
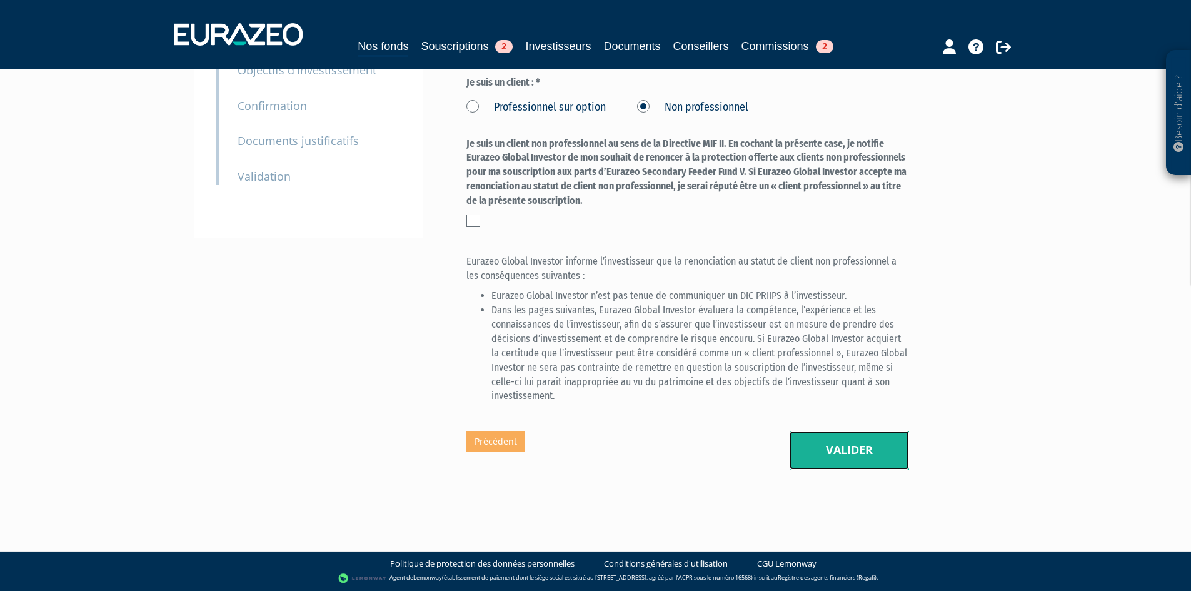
click at [816, 452] on button "Valider" at bounding box center [848, 450] width 119 height 39
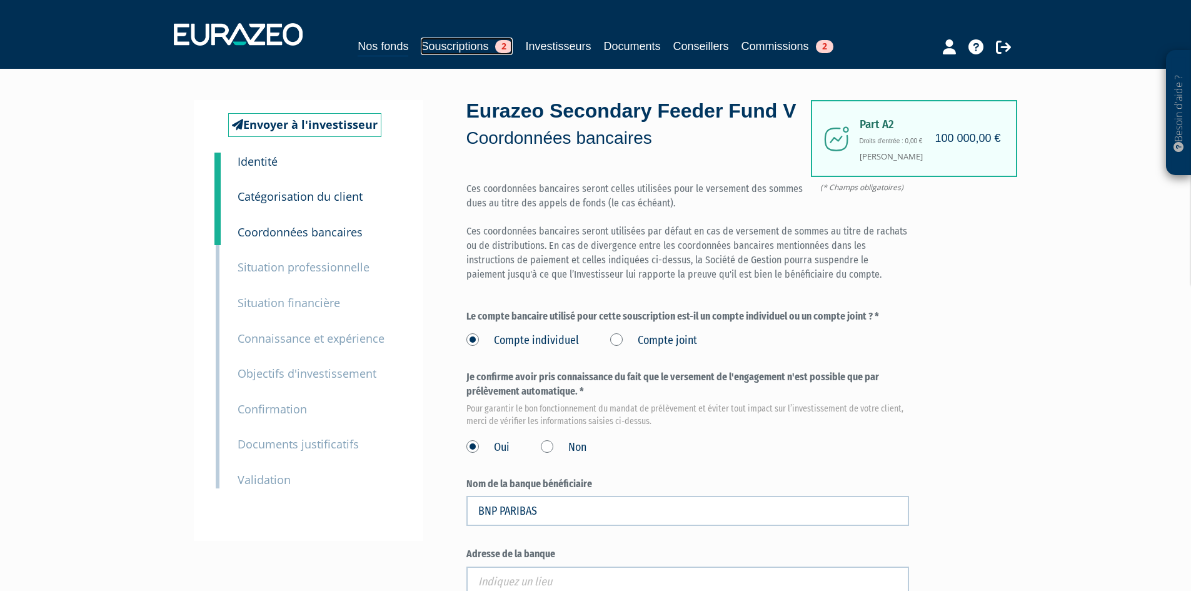
click at [465, 54] on link "Souscriptions 2" at bounding box center [467, 45] width 92 height 17
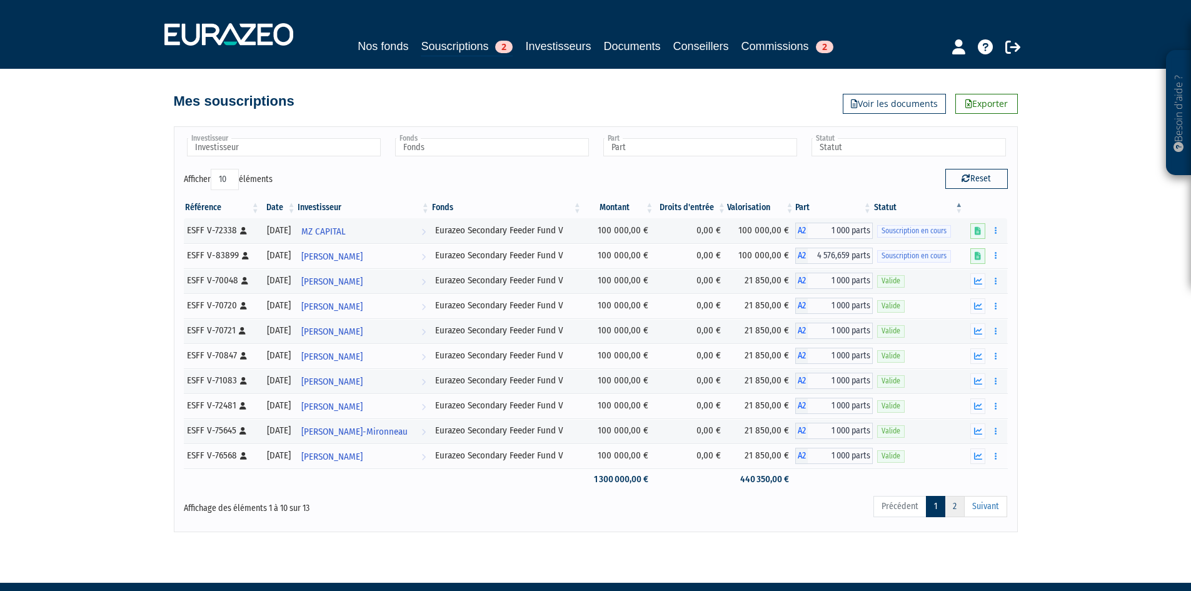
click at [959, 515] on link "2" at bounding box center [954, 506] width 20 height 21
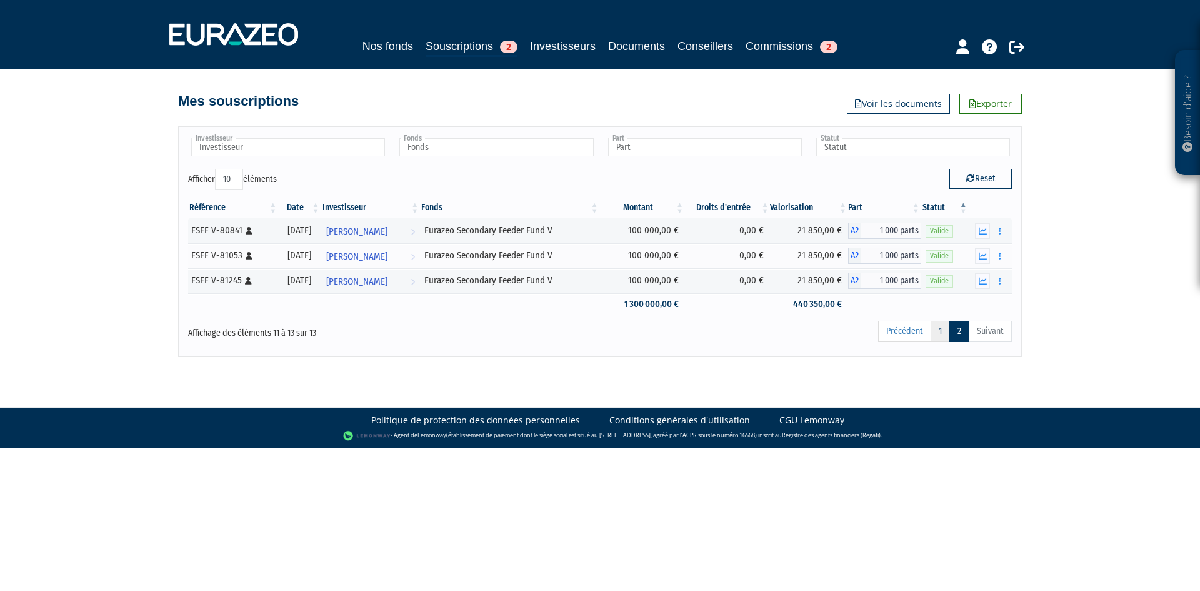
click at [942, 333] on link "1" at bounding box center [940, 331] width 19 height 21
